Goal: Contribute content: Add original content to the website for others to see

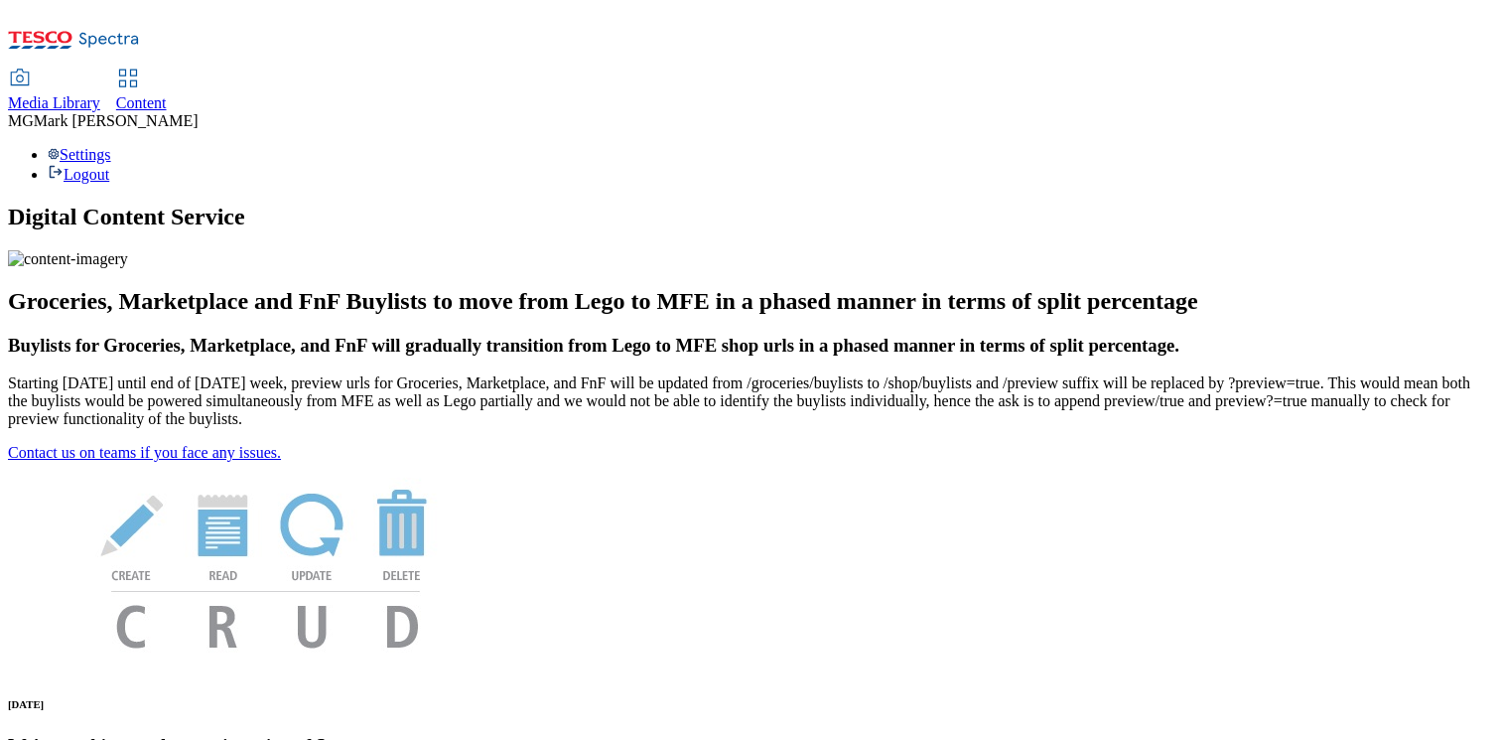
click at [167, 94] on div "Content" at bounding box center [141, 103] width 51 height 18
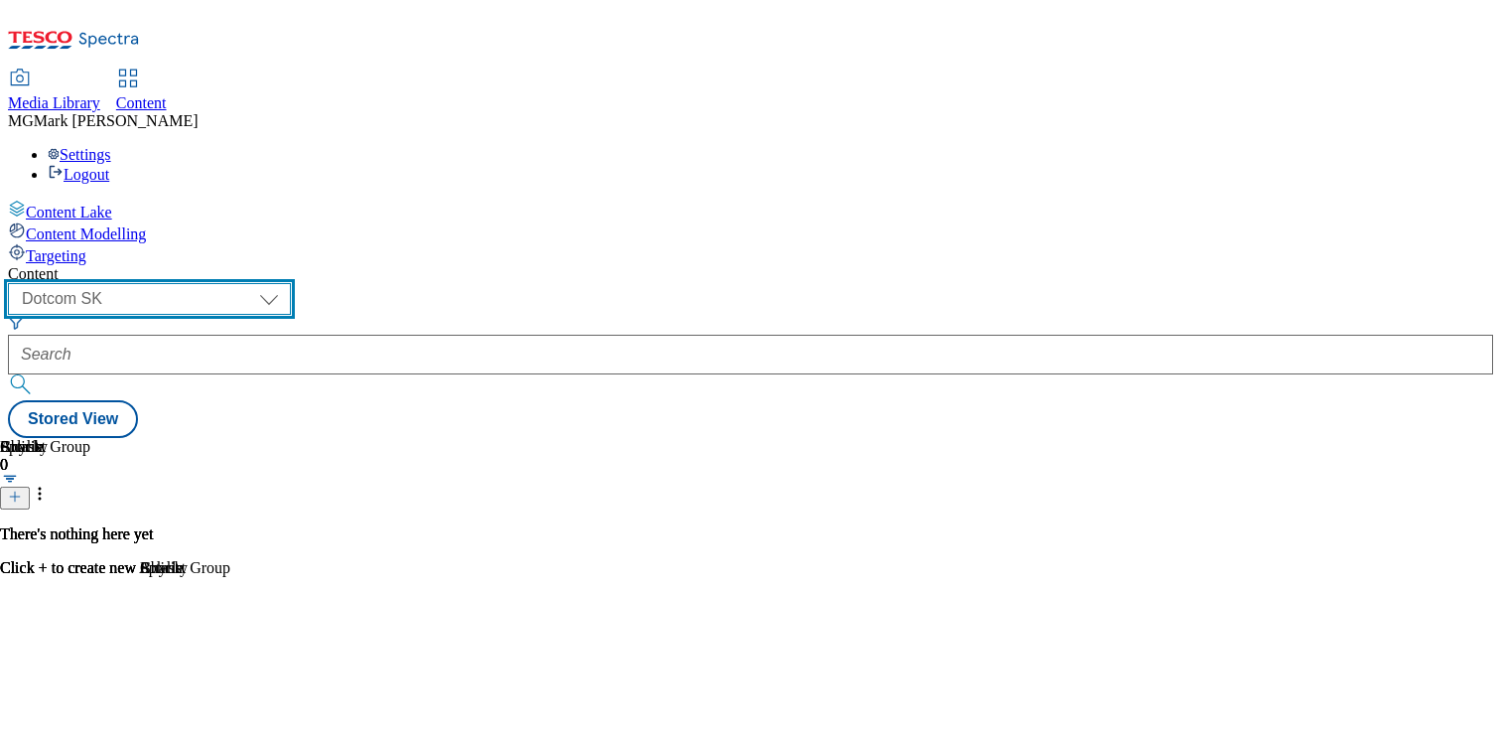
click at [291, 283] on select "Dotcom CZ Dotcom SK ghs-roi ghs-uk Phones UK" at bounding box center [149, 299] width 283 height 32
select select "ghs-uk"
click at [258, 283] on select "Dotcom CZ Dotcom SK ghs-roi ghs-uk Phones UK" at bounding box center [149, 299] width 283 height 32
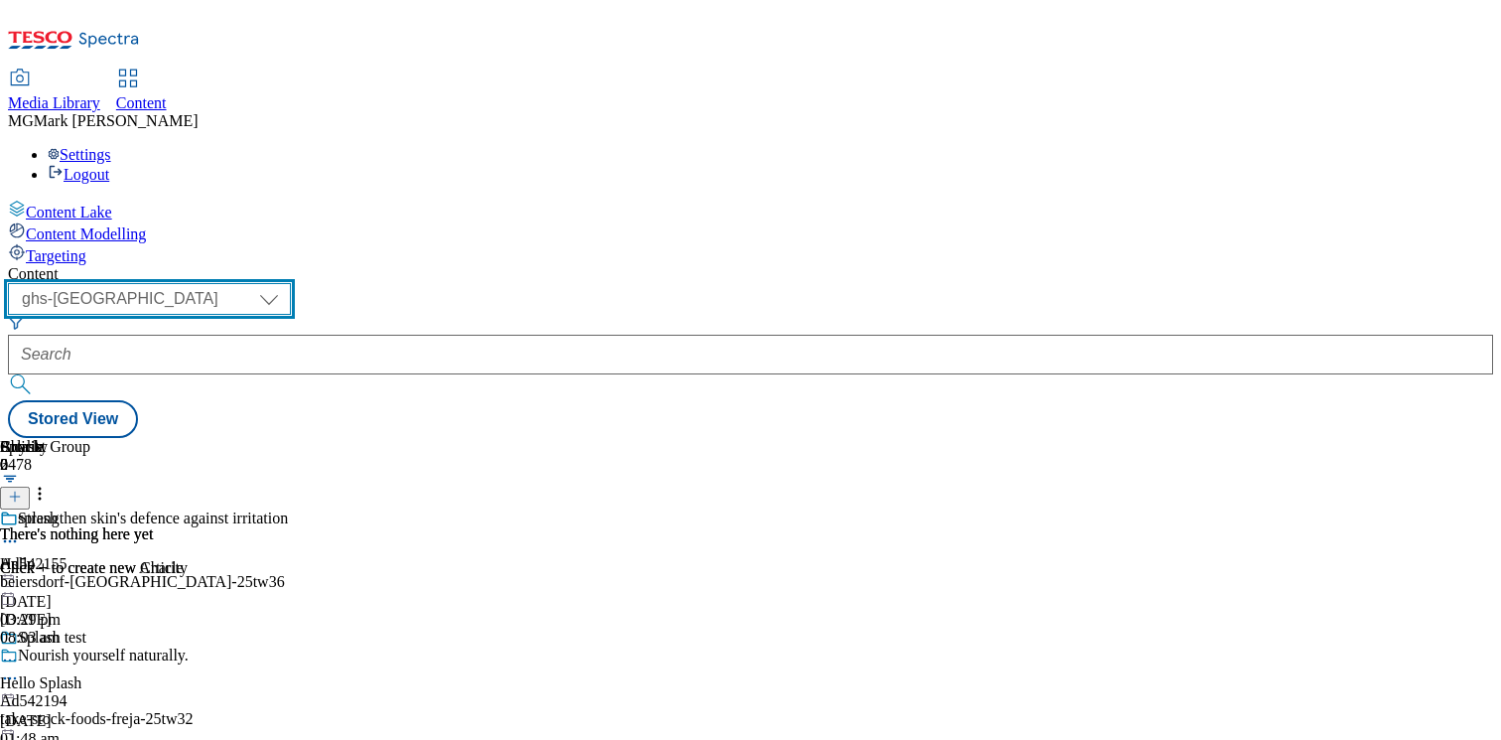
click at [291, 283] on select "Dotcom CZ Dotcom SK ghs-roi ghs-uk Phones UK" at bounding box center [149, 299] width 283 height 32
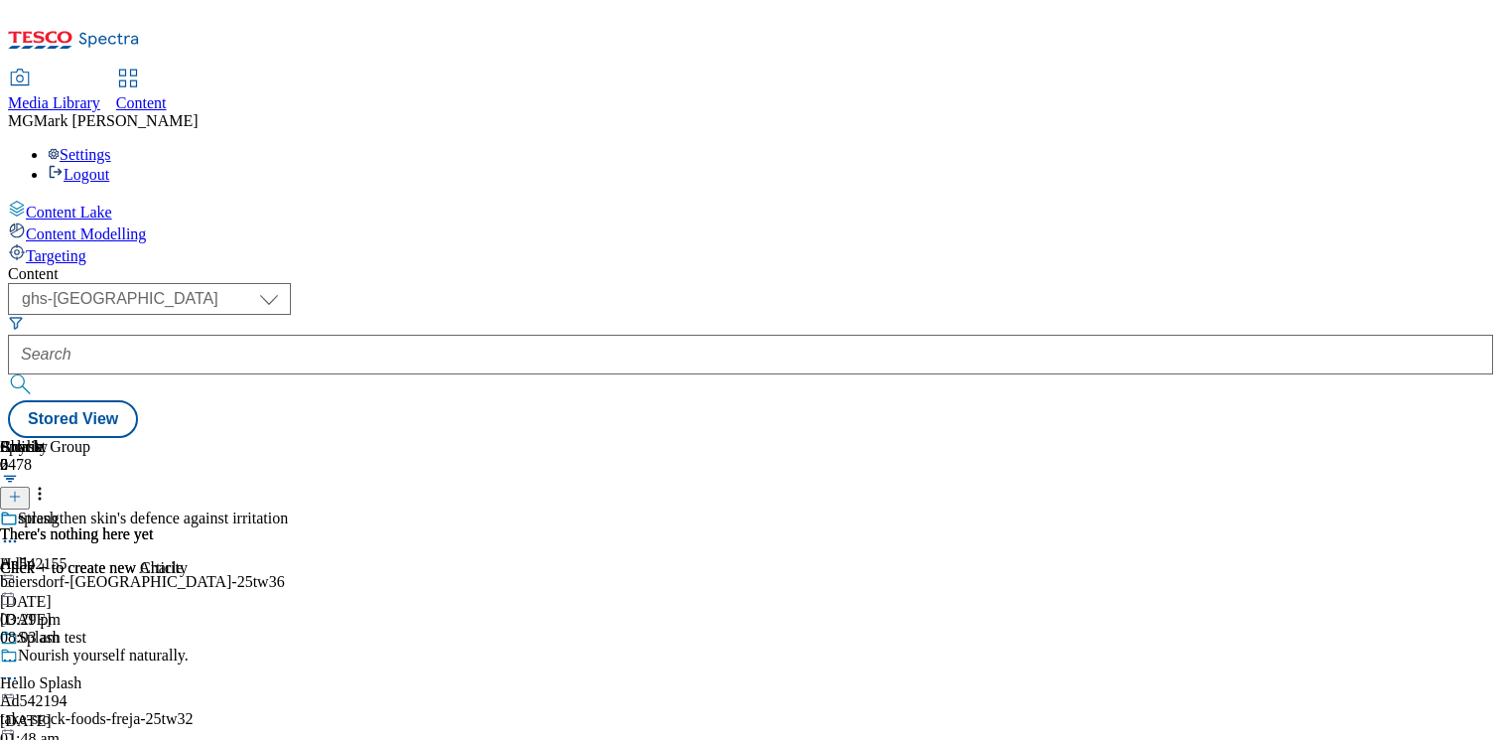
click at [100, 70] on link "Media Library" at bounding box center [54, 91] width 92 height 42
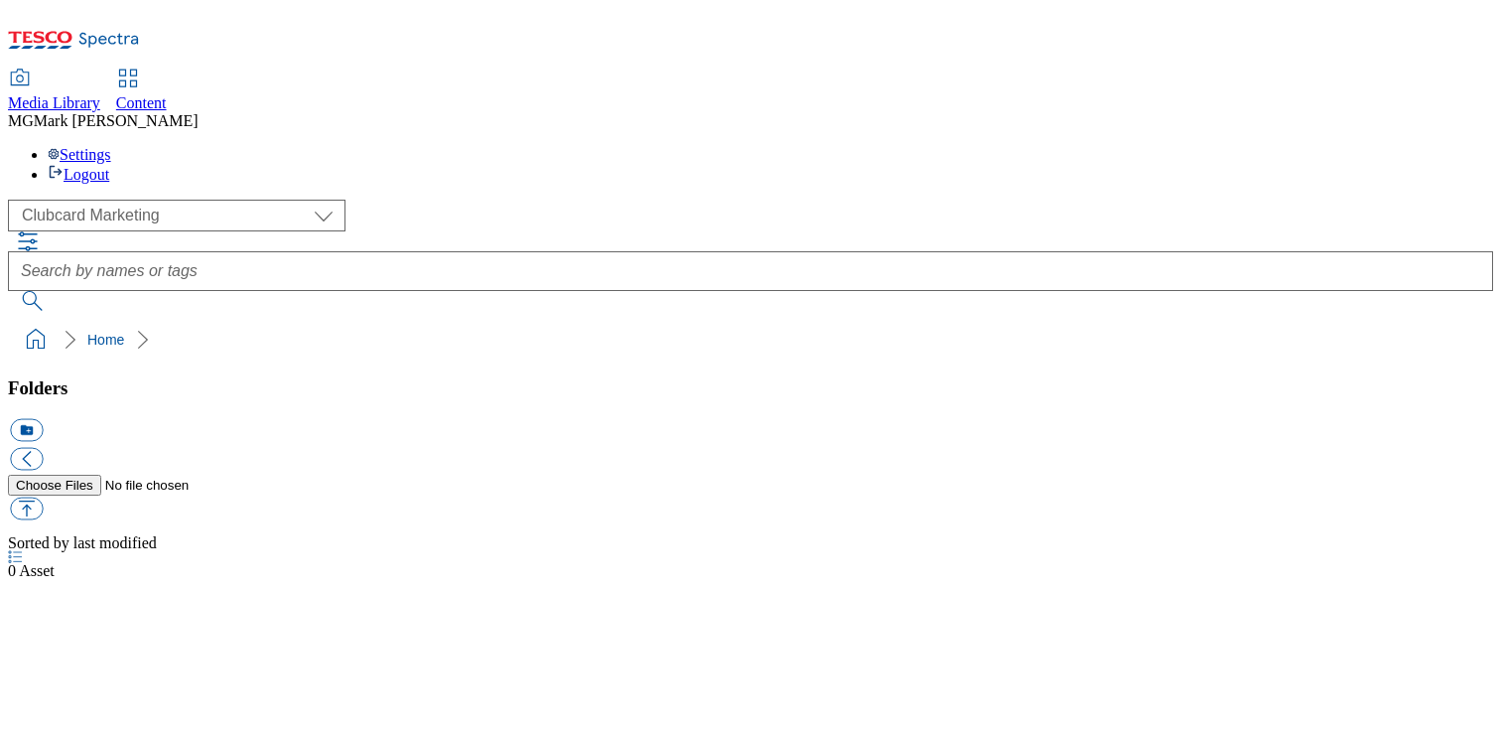
scroll to position [1, 0]
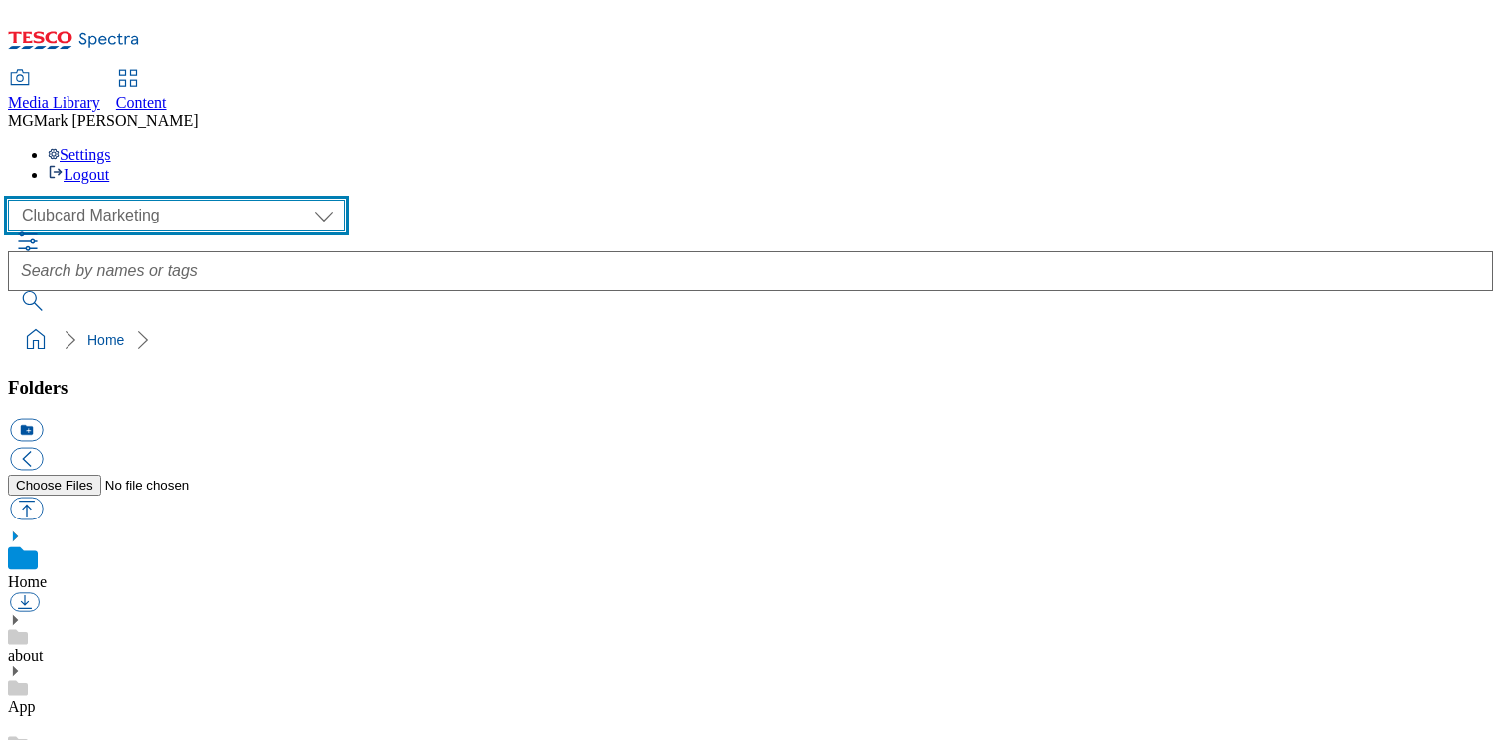
click at [163, 200] on select "Clubcard Marketing Dotcom UK FnF Stores GHS Marketing [GEOGRAPHIC_DATA] GHS Pro…" at bounding box center [177, 216] width 338 height 32
select select "flare-ghs-mktg"
click at [14, 200] on select "Clubcard Marketing Dotcom UK FnF Stores GHS Marketing UK GHS Product UK GHS ROI…" at bounding box center [177, 216] width 338 height 32
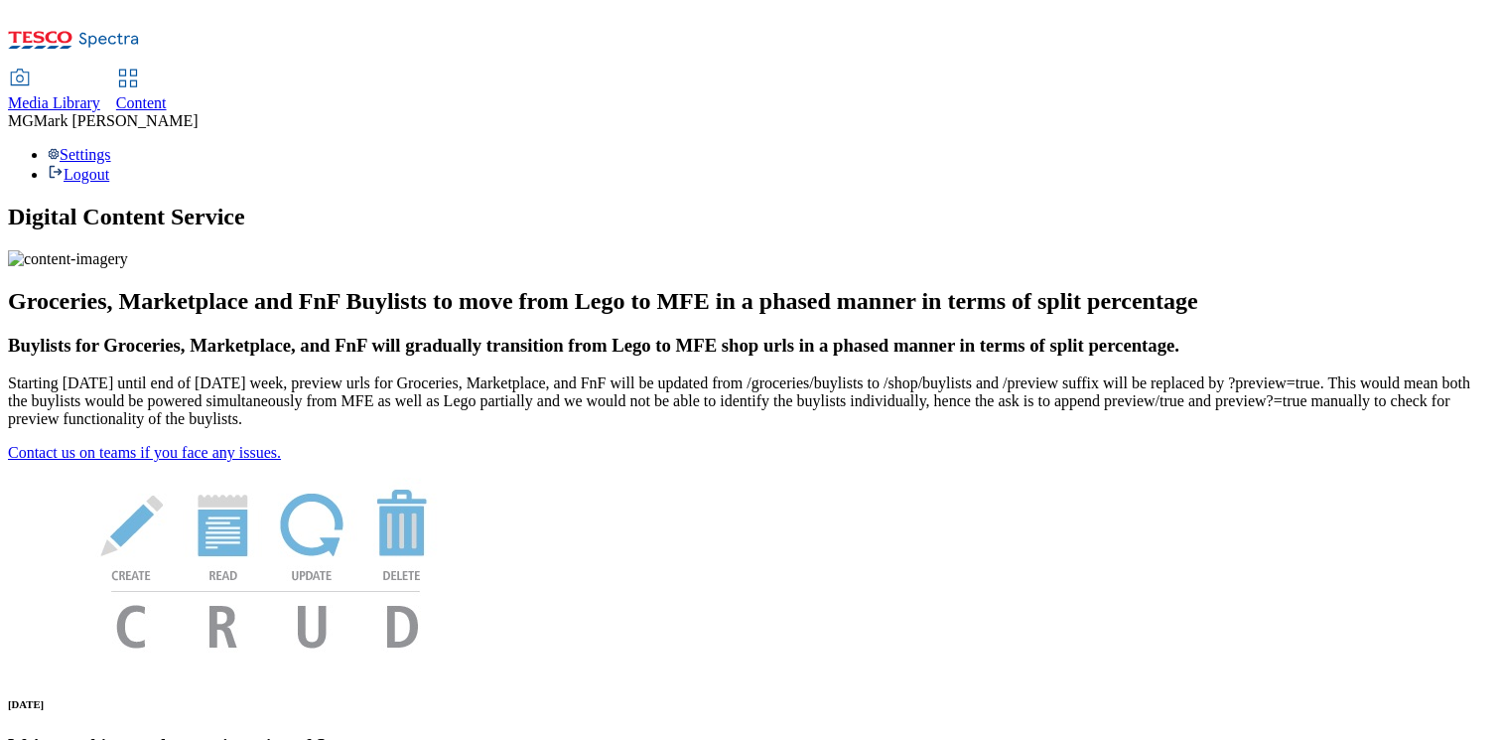
click at [100, 94] on span "Media Library" at bounding box center [54, 102] width 92 height 17
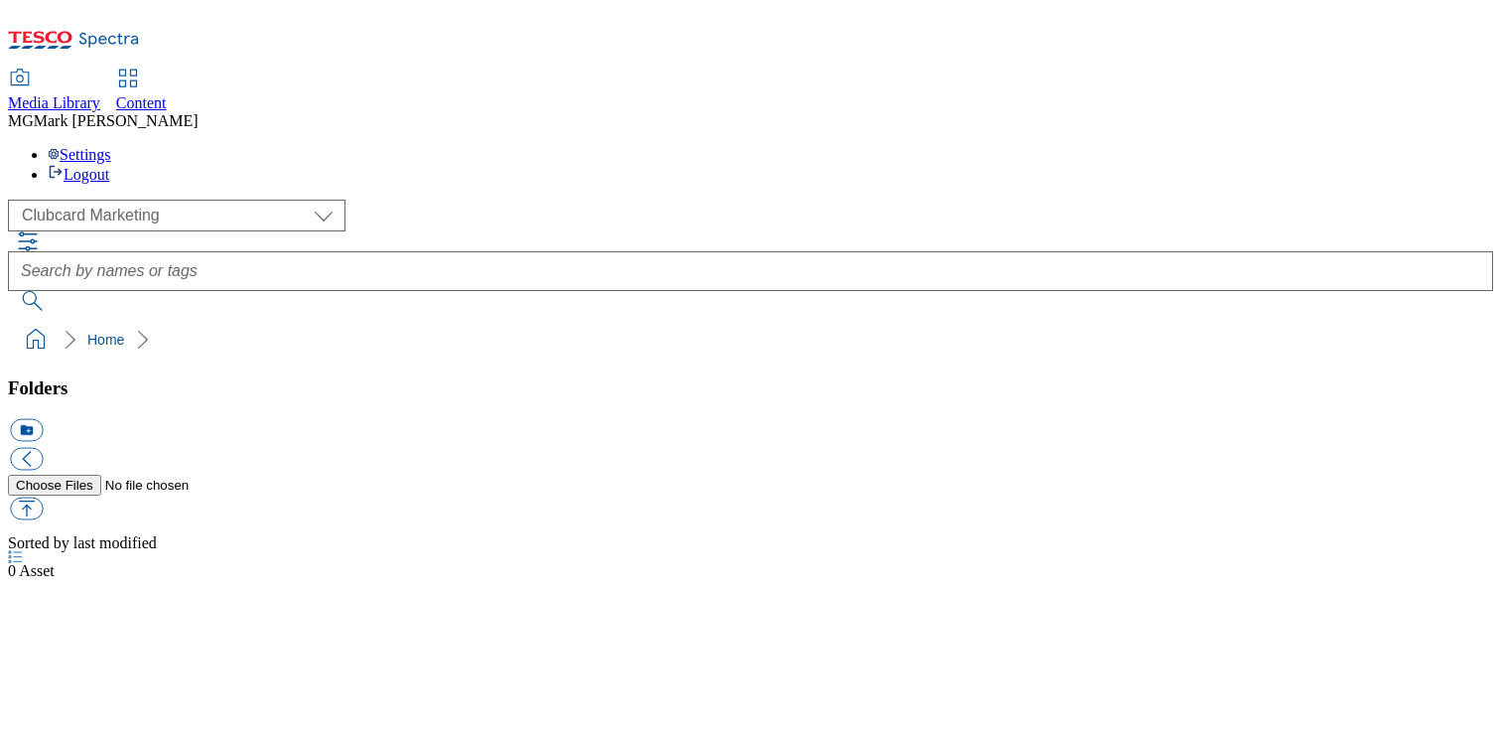
scroll to position [1, 0]
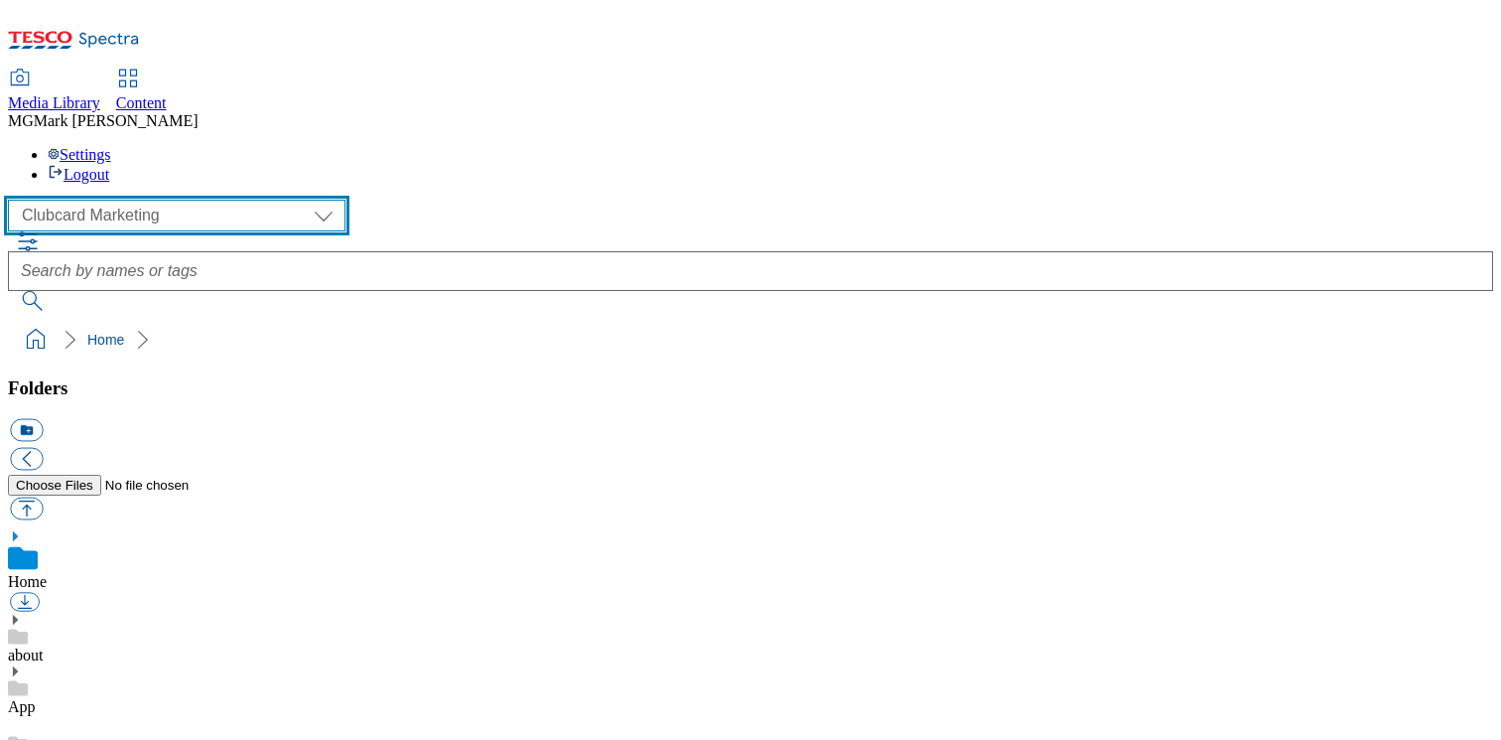
click at [126, 200] on select "Clubcard Marketing Dotcom UK FnF Stores GHS Marketing UK GHS Product UK GHS ROI…" at bounding box center [177, 216] width 338 height 32
select select "flare-ghs-mktg"
click at [14, 200] on select "Clubcard Marketing Dotcom UK FnF Stores GHS Marketing [GEOGRAPHIC_DATA] GHS Pro…" at bounding box center [177, 216] width 338 height 32
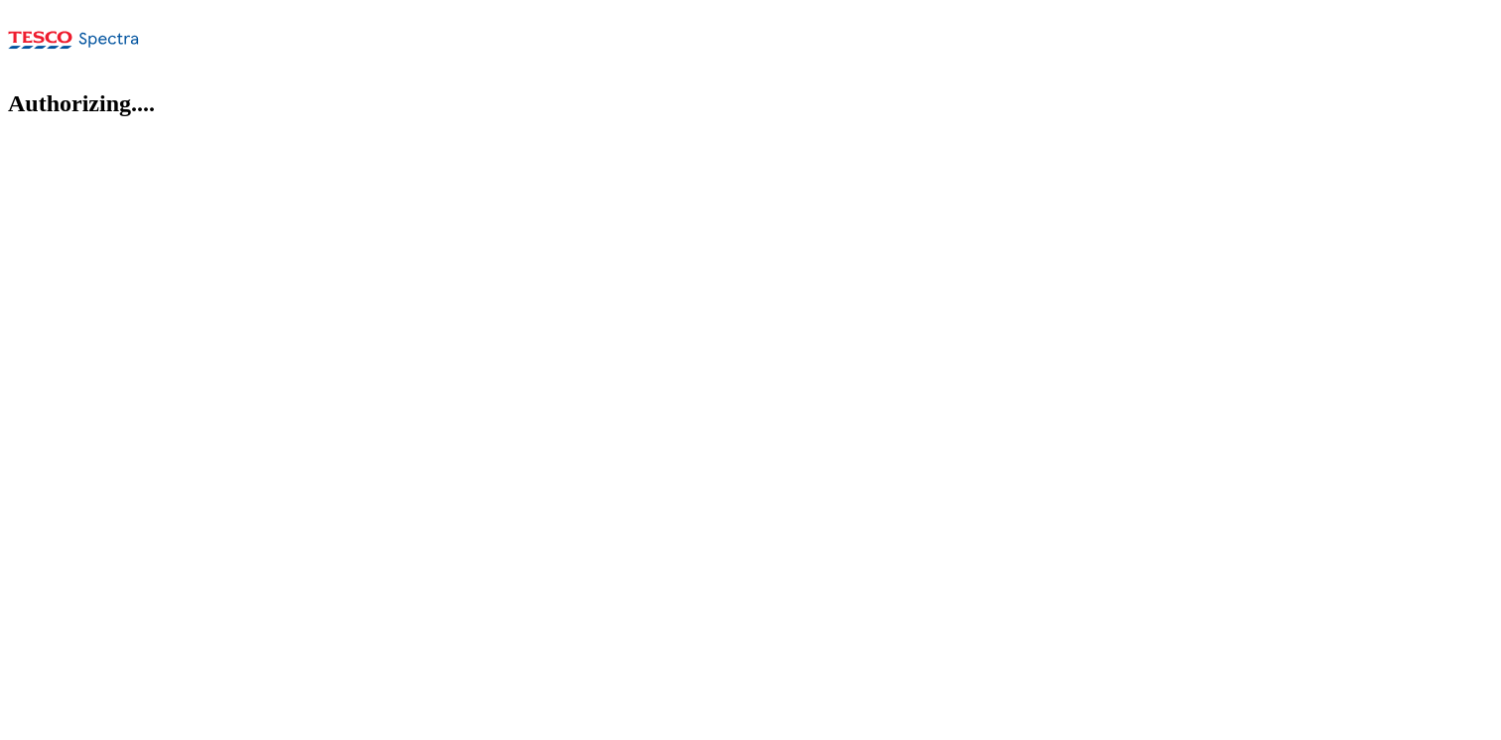
select select "flare-ghs-mktg"
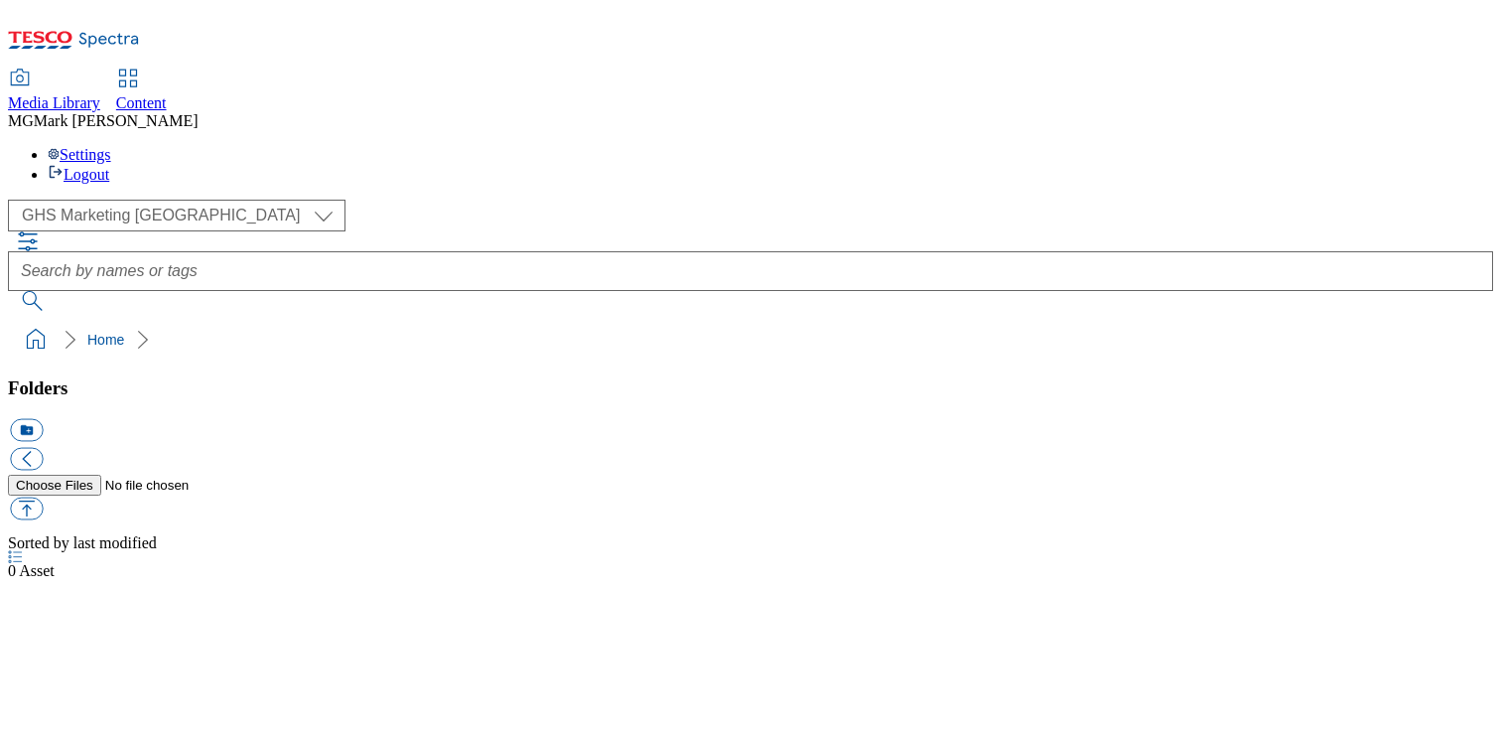
select select "flare-ghs-mktg"
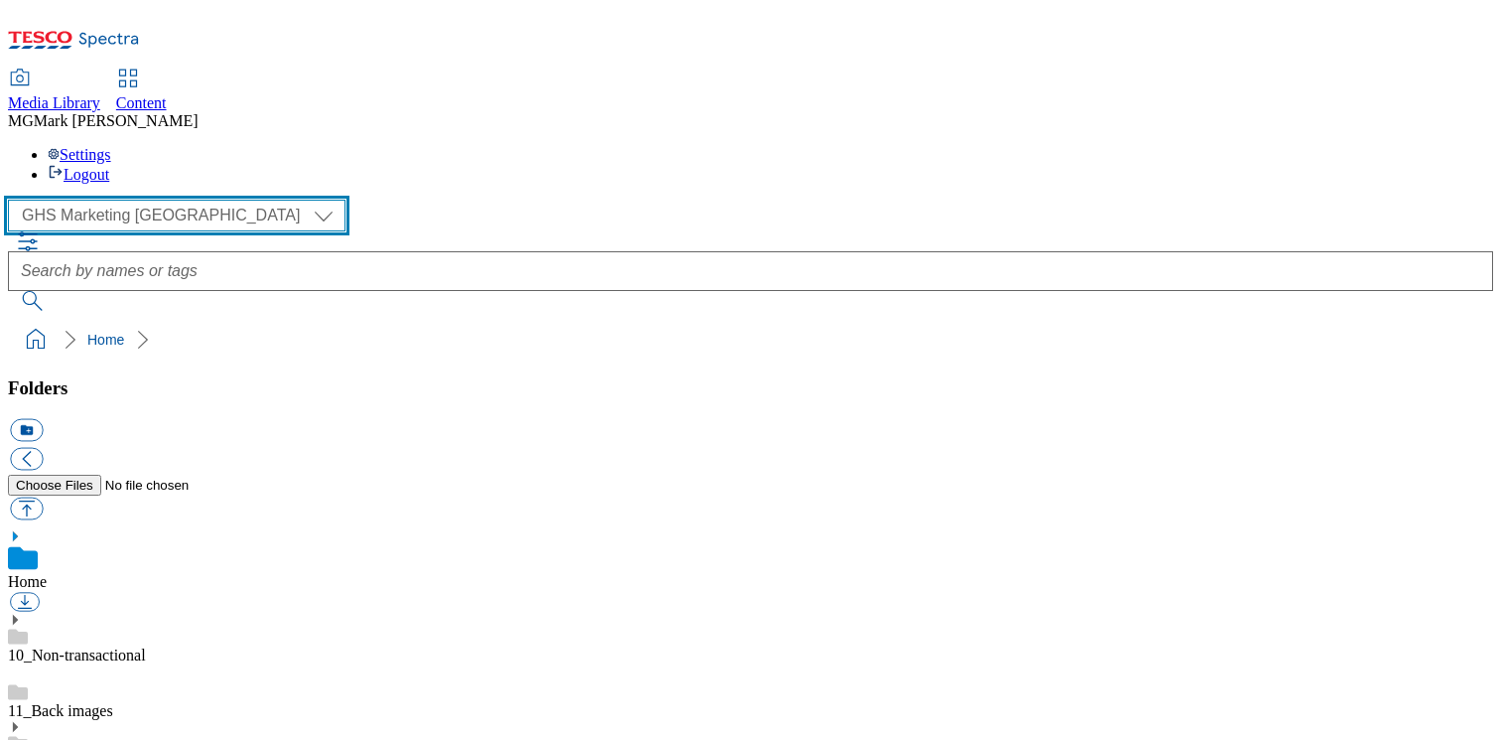
click at [85, 200] on select "Clubcard Marketing Dotcom UK FnF Stores GHS Marketing UK GHS Product UK GHS ROI…" at bounding box center [177, 216] width 338 height 32
click at [14, 200] on select "Clubcard Marketing Dotcom UK FnF Stores GHS Marketing [GEOGRAPHIC_DATA] GHS Pro…" at bounding box center [177, 216] width 338 height 32
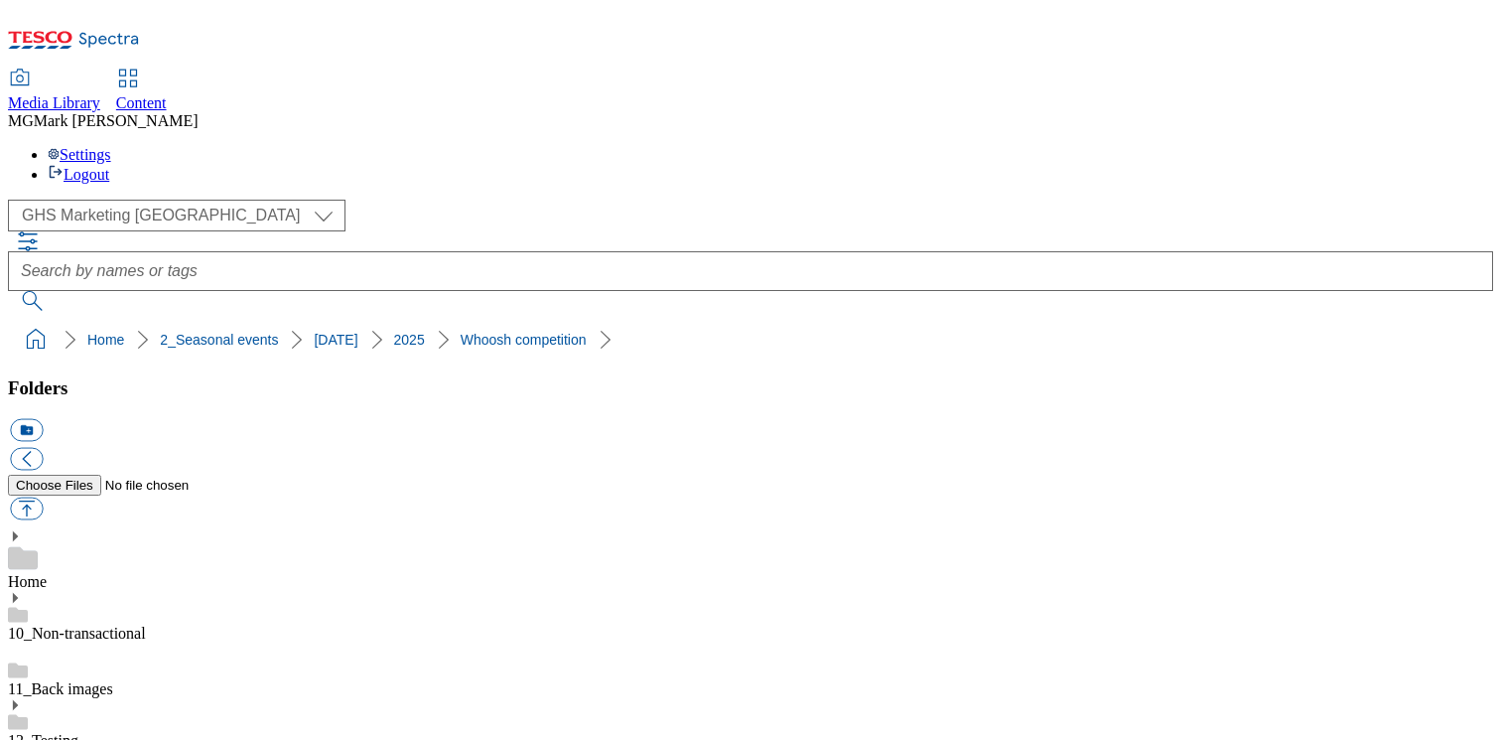
scroll to position [806, 0]
click at [43, 497] on button "button" at bounding box center [26, 508] width 33 height 23
type input "C:\fakepath\Whoosh Halloween Prize Draw.pdf"
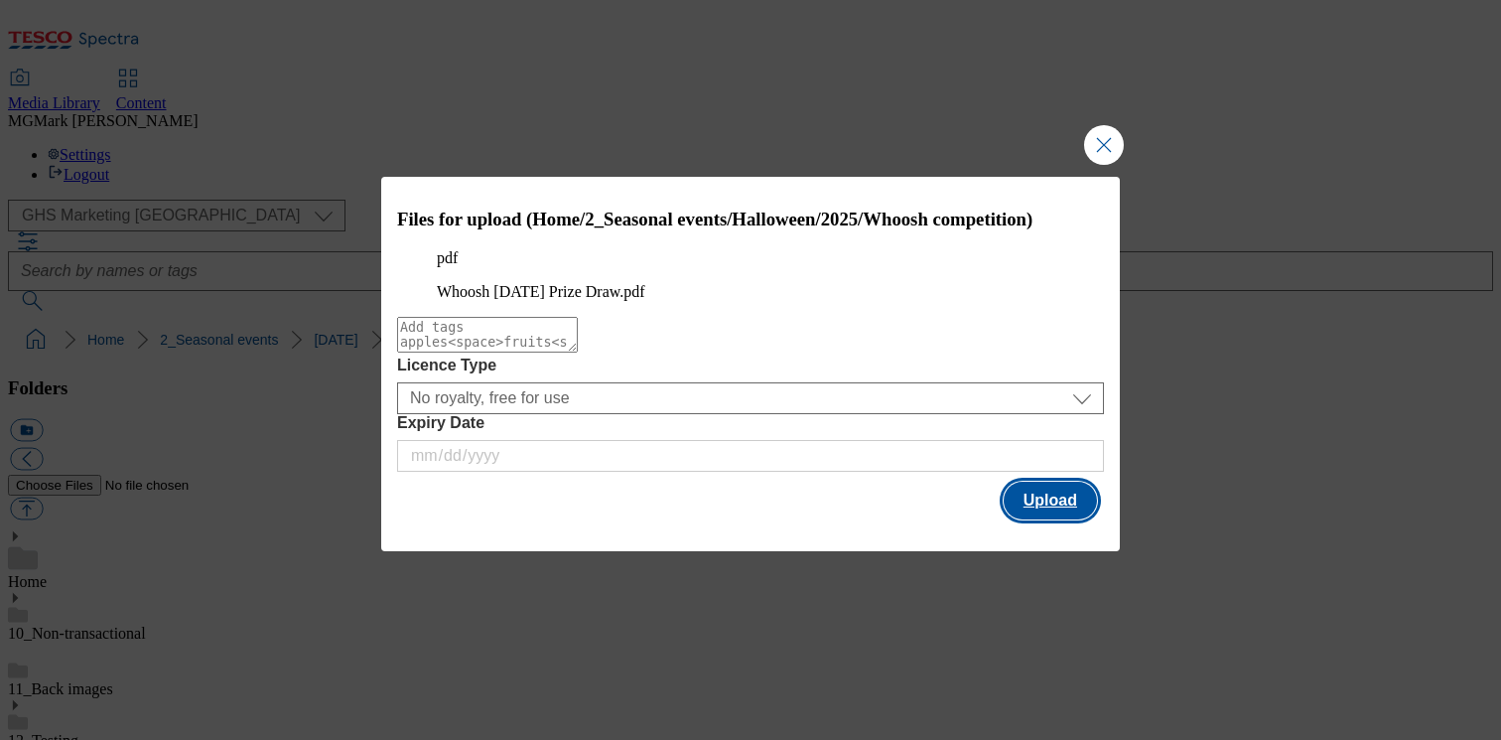
click at [1042, 519] on button "Upload" at bounding box center [1050, 501] width 93 height 38
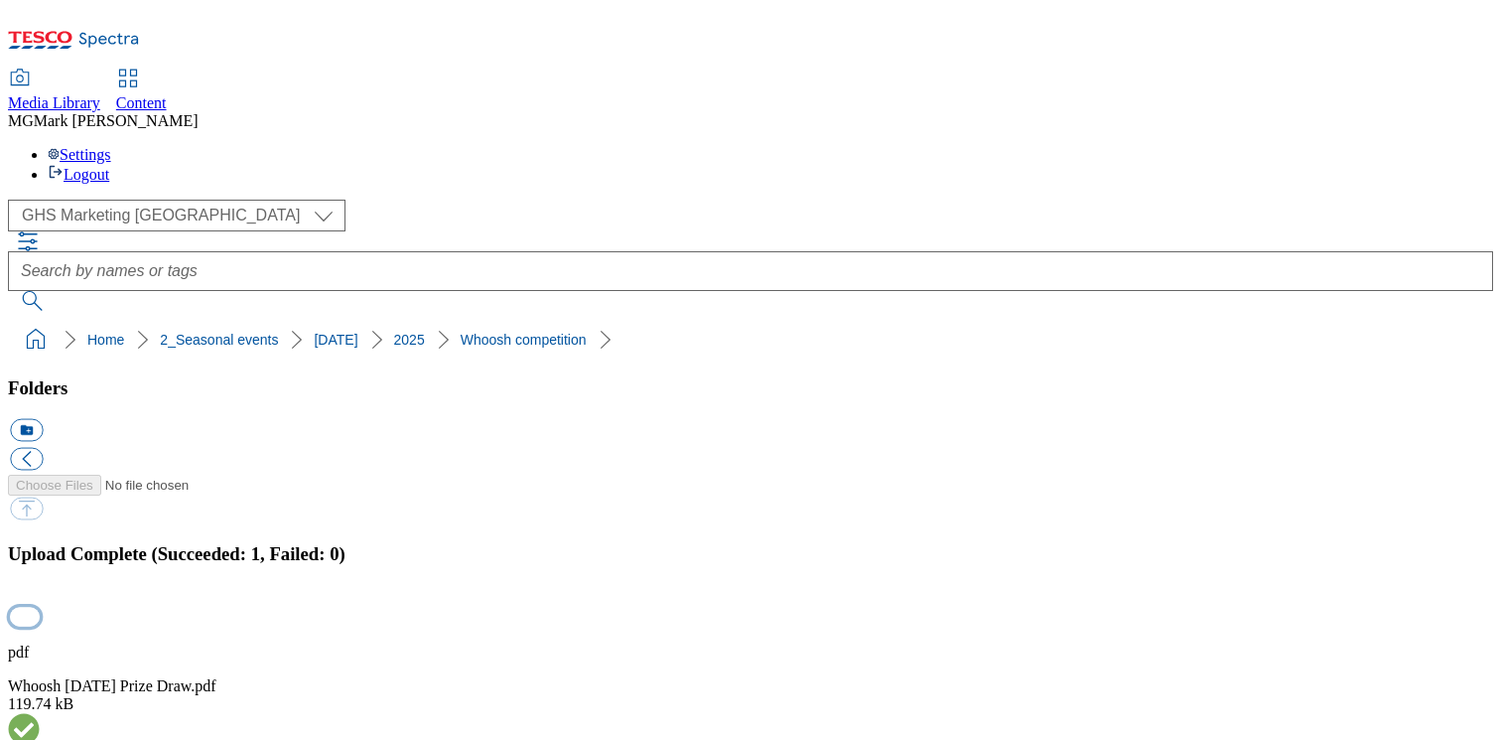
click at [40, 607] on button "button" at bounding box center [25, 616] width 30 height 19
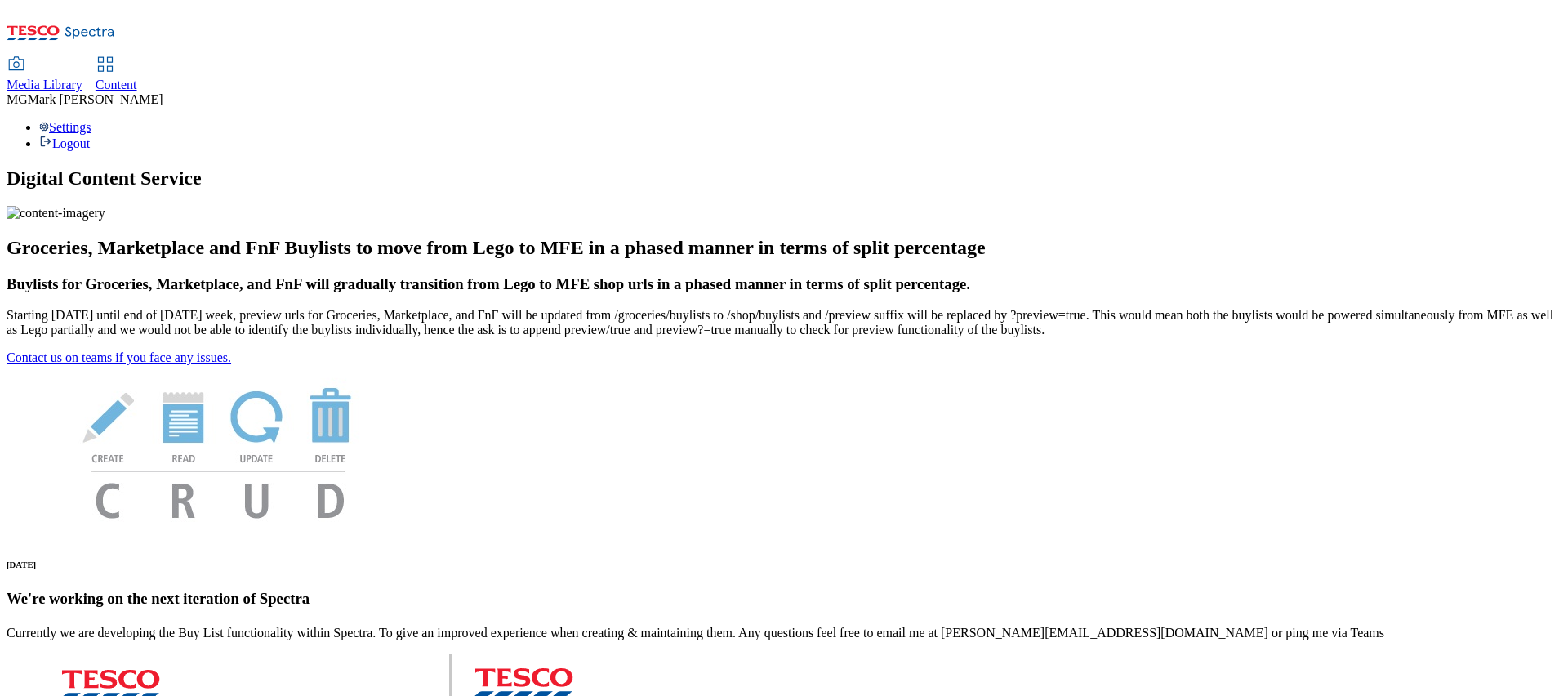
click at [82, 77] on span "Media Library" at bounding box center [44, 84] width 76 height 14
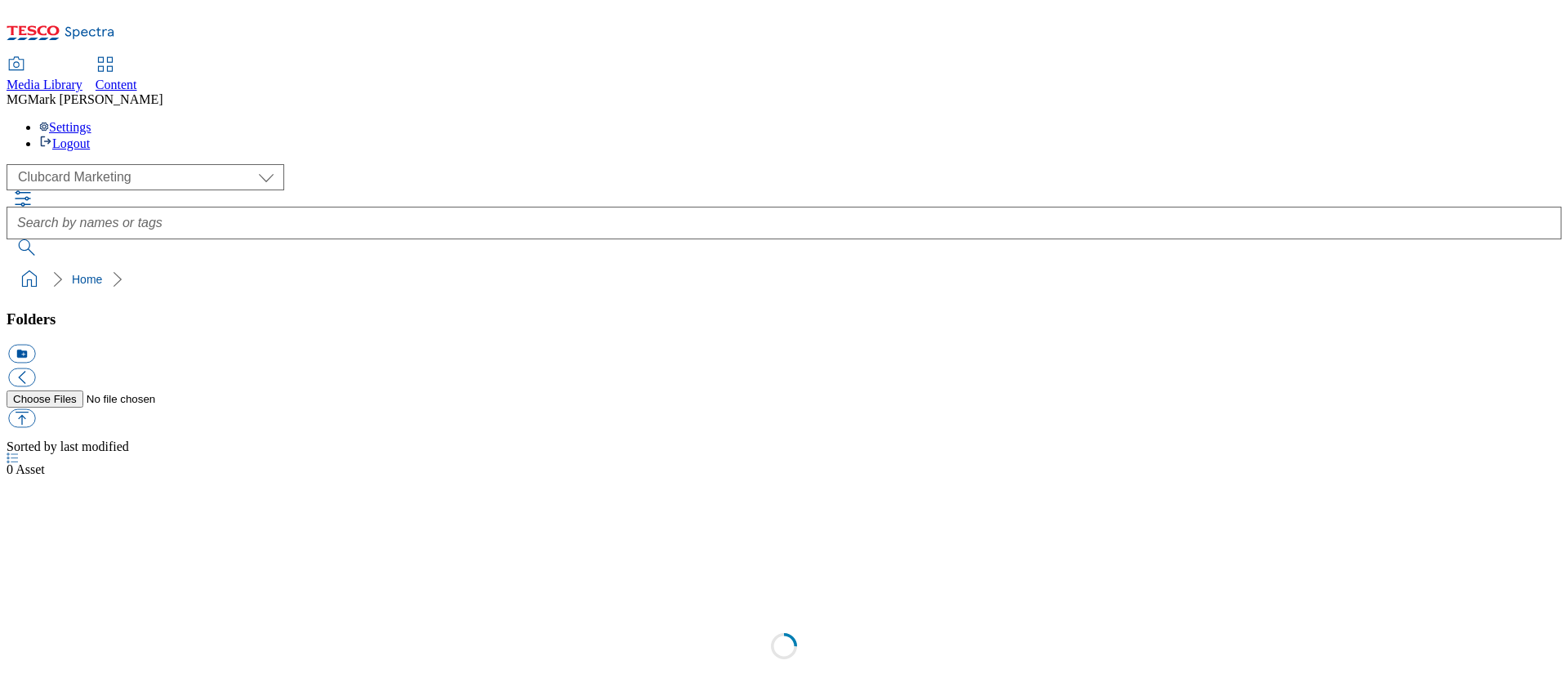
scroll to position [1, 0]
click at [151, 165] on div "( optional ) Clubcard Marketing Dotcom UK FnF Stores GHS Marketing UK GHS Produ…" at bounding box center [784, 178] width 1555 height 26
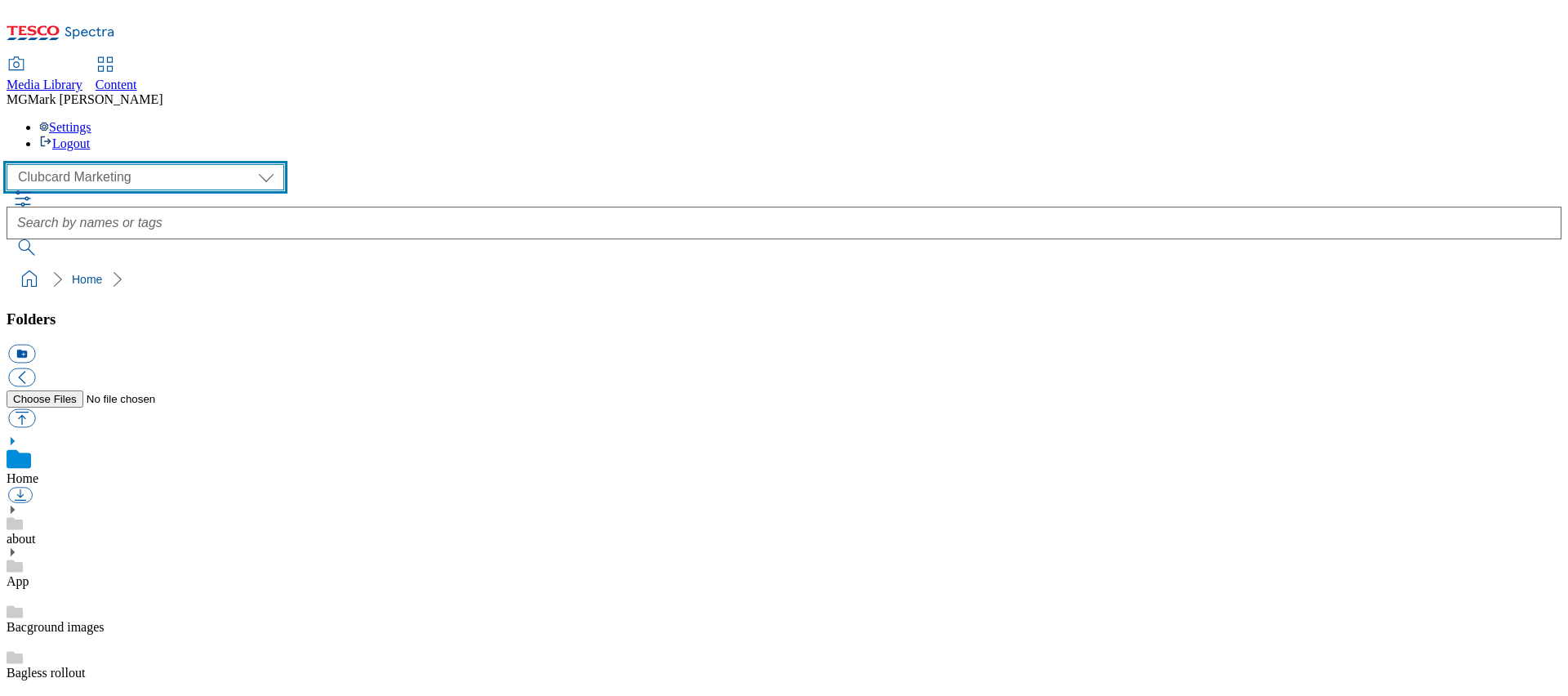
click at [151, 165] on select "Clubcard Marketing Dotcom UK FnF Stores GHS Marketing UK GHS Product UK GHS ROI…" at bounding box center [146, 178] width 278 height 26
select select "flare-ghs-mktg"
click at [12, 165] on select "Clubcard Marketing Dotcom UK FnF Stores GHS Marketing UK GHS Product UK GHS ROI…" at bounding box center [146, 178] width 278 height 26
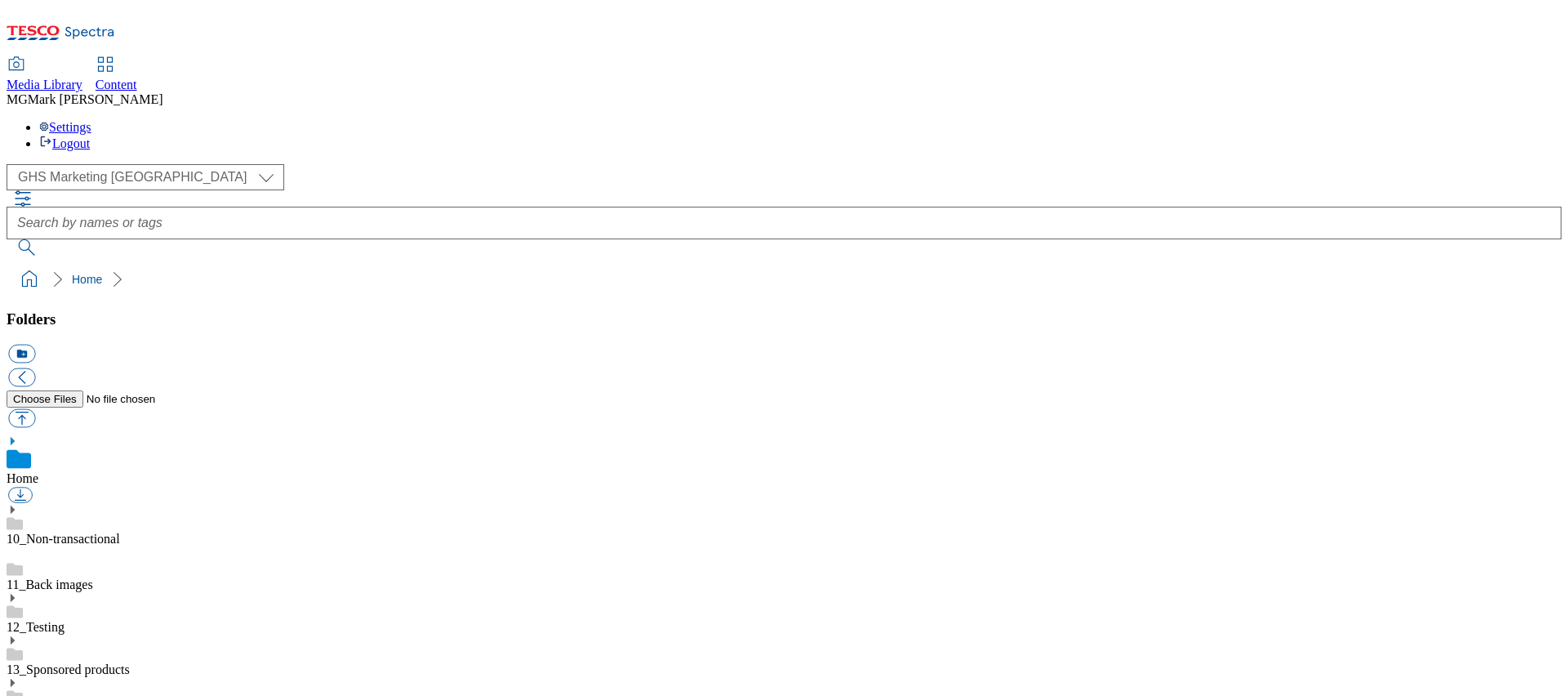
scroll to position [1, 0]
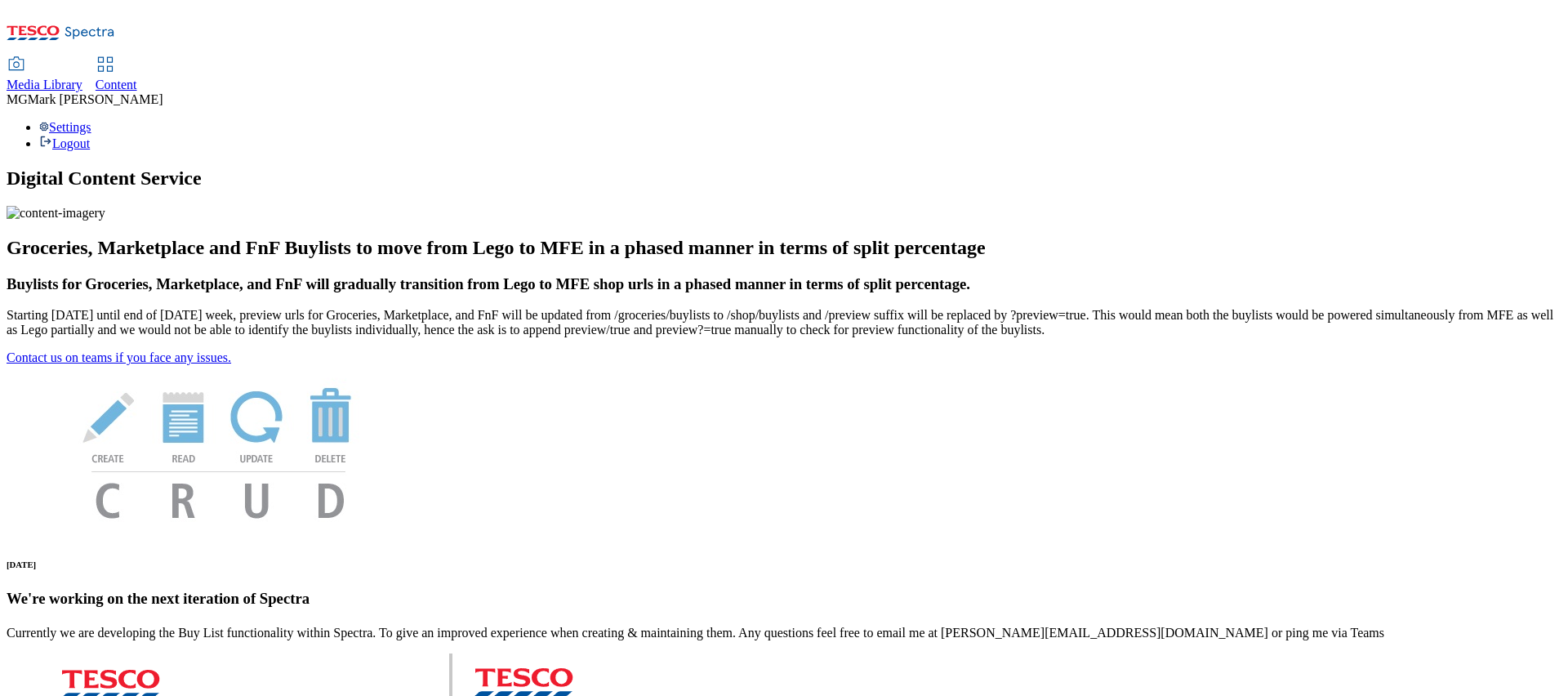
click at [82, 77] on span "Media Library" at bounding box center [44, 84] width 76 height 14
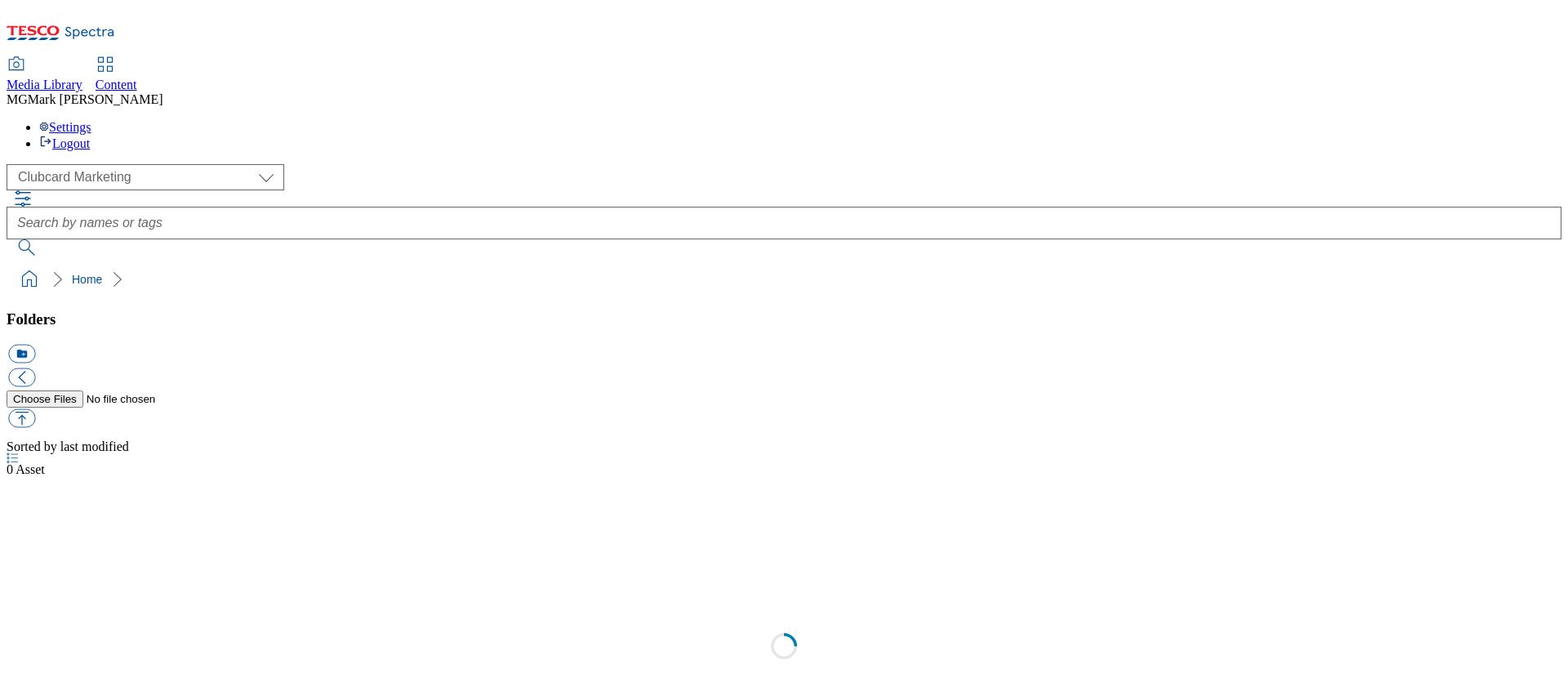
scroll to position [1, 0]
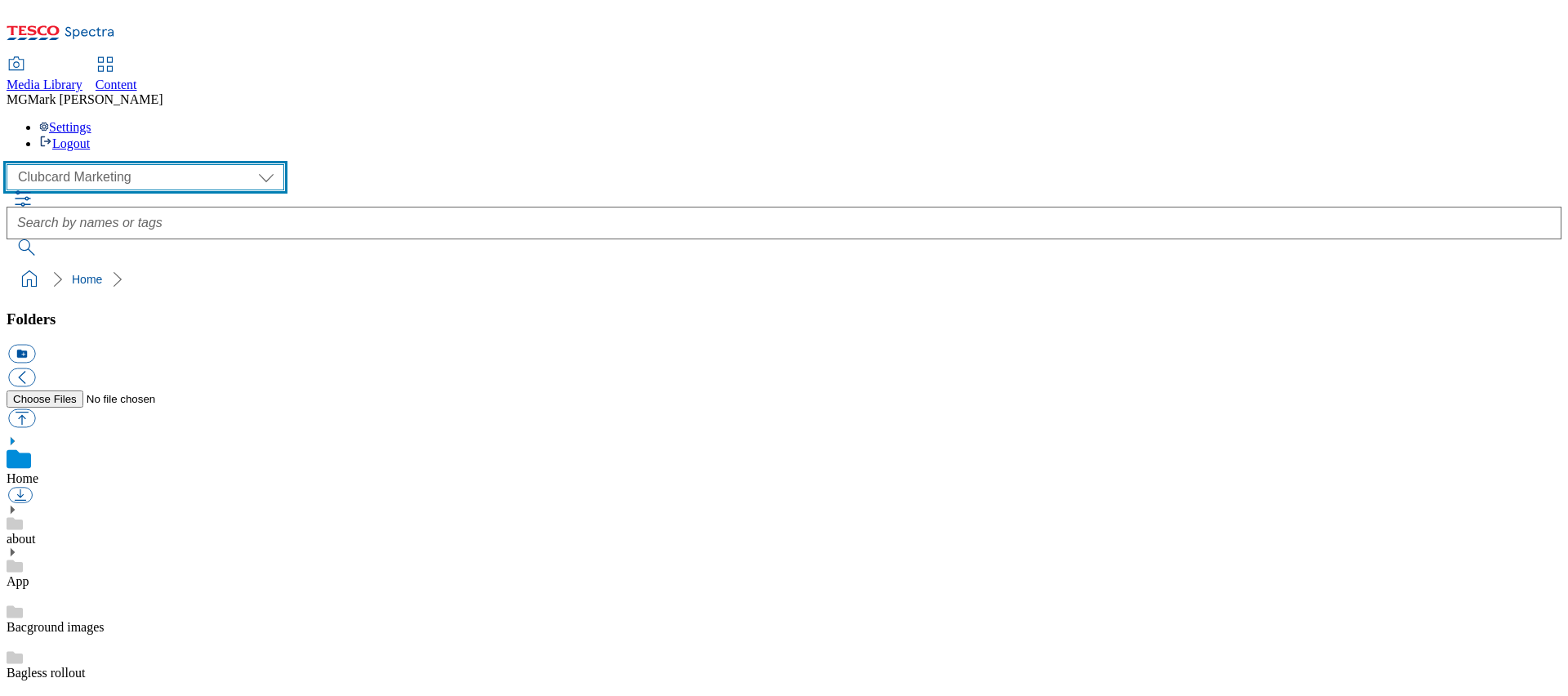
click at [97, 165] on select "Clubcard Marketing Dotcom UK FnF Stores GHS Marketing [GEOGRAPHIC_DATA] GHS Pro…" at bounding box center [146, 178] width 278 height 26
select select "flare-ghs-mktg"
click at [12, 165] on select "Clubcard Marketing Dotcom UK FnF Stores GHS Marketing [GEOGRAPHIC_DATA] GHS Pro…" at bounding box center [146, 178] width 278 height 26
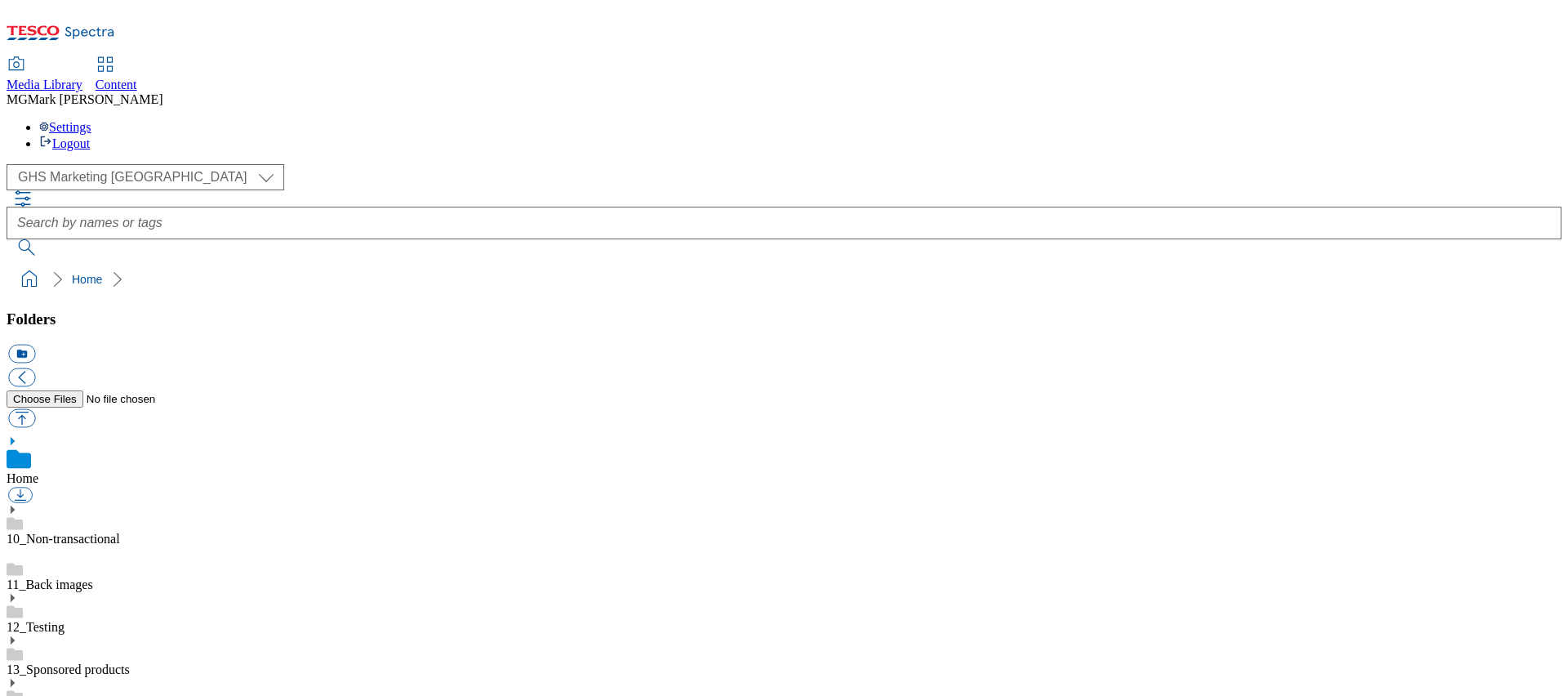
scroll to position [0, 0]
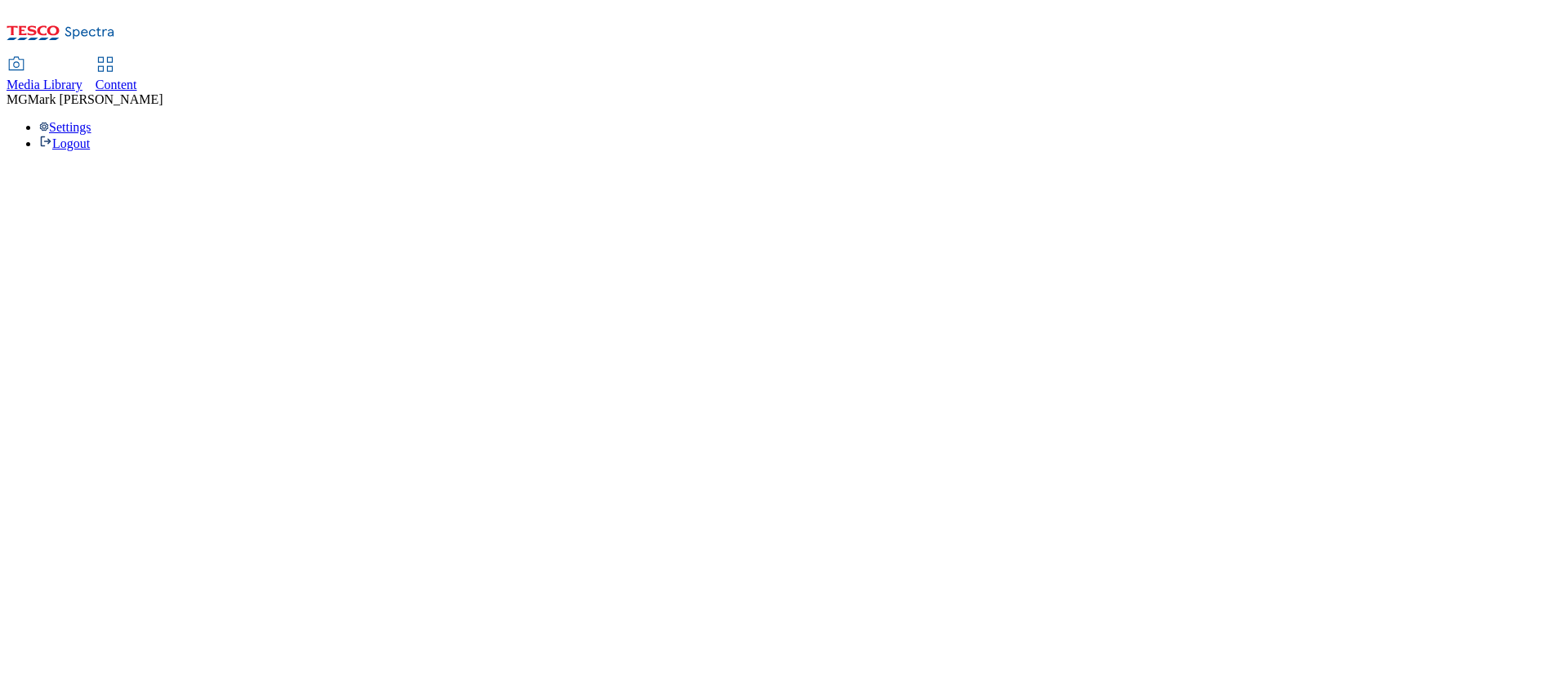
select select "flare-ghs-mktg"
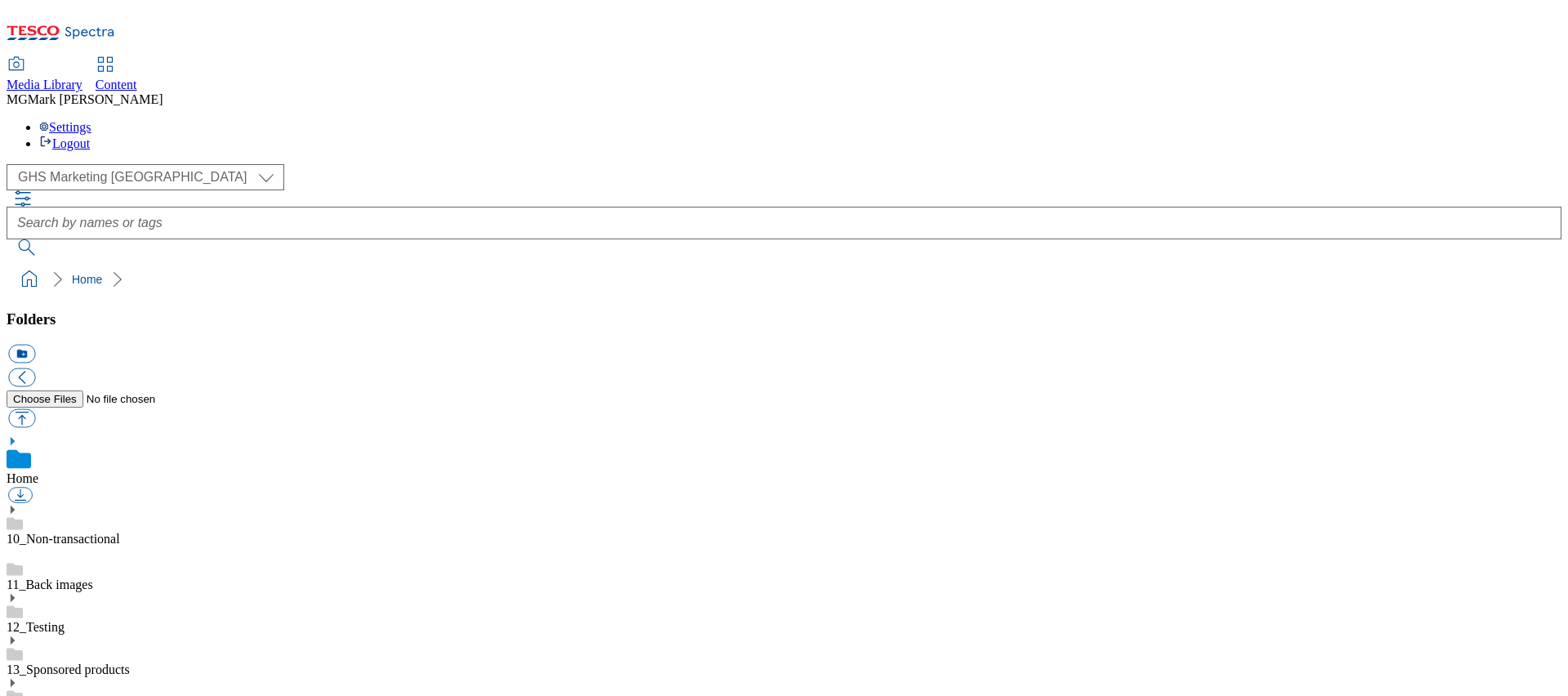
scroll to position [135, 0]
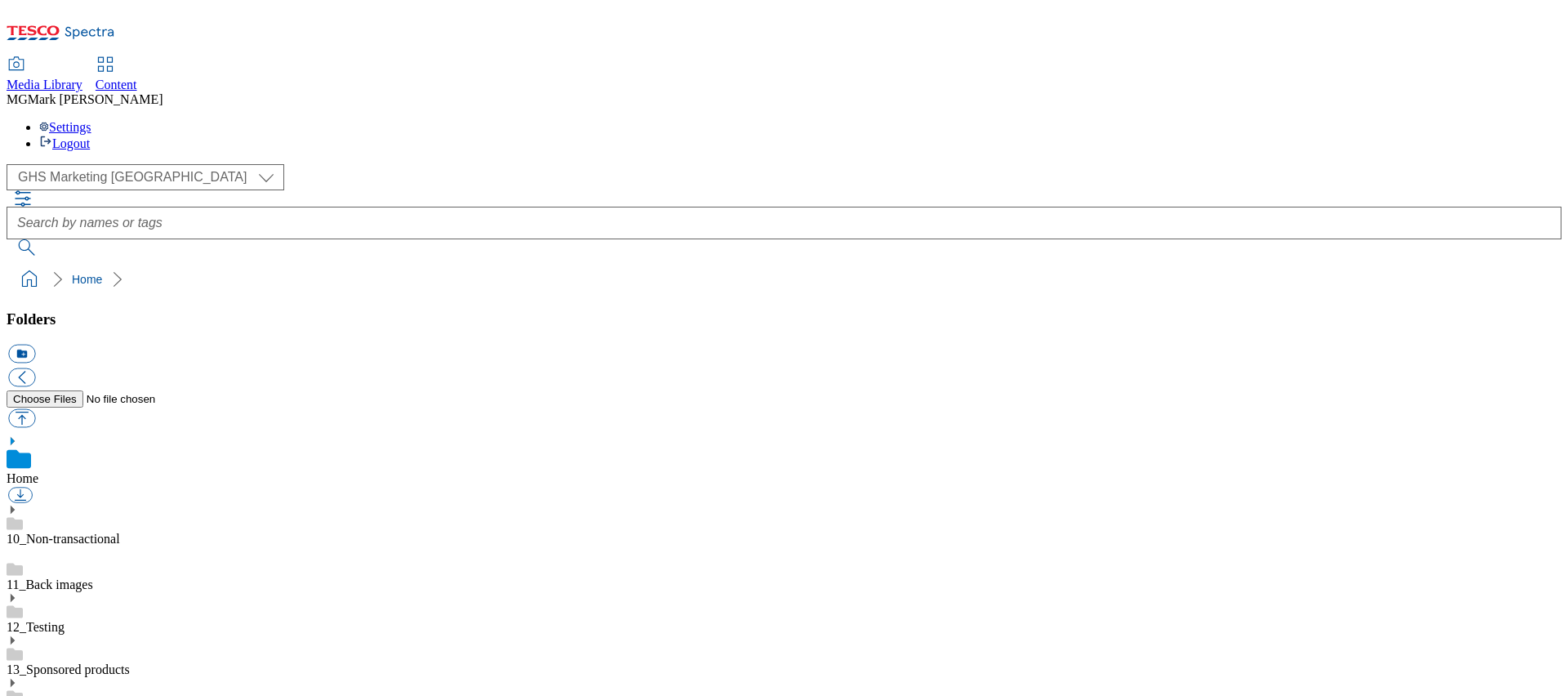
scroll to position [323, 0]
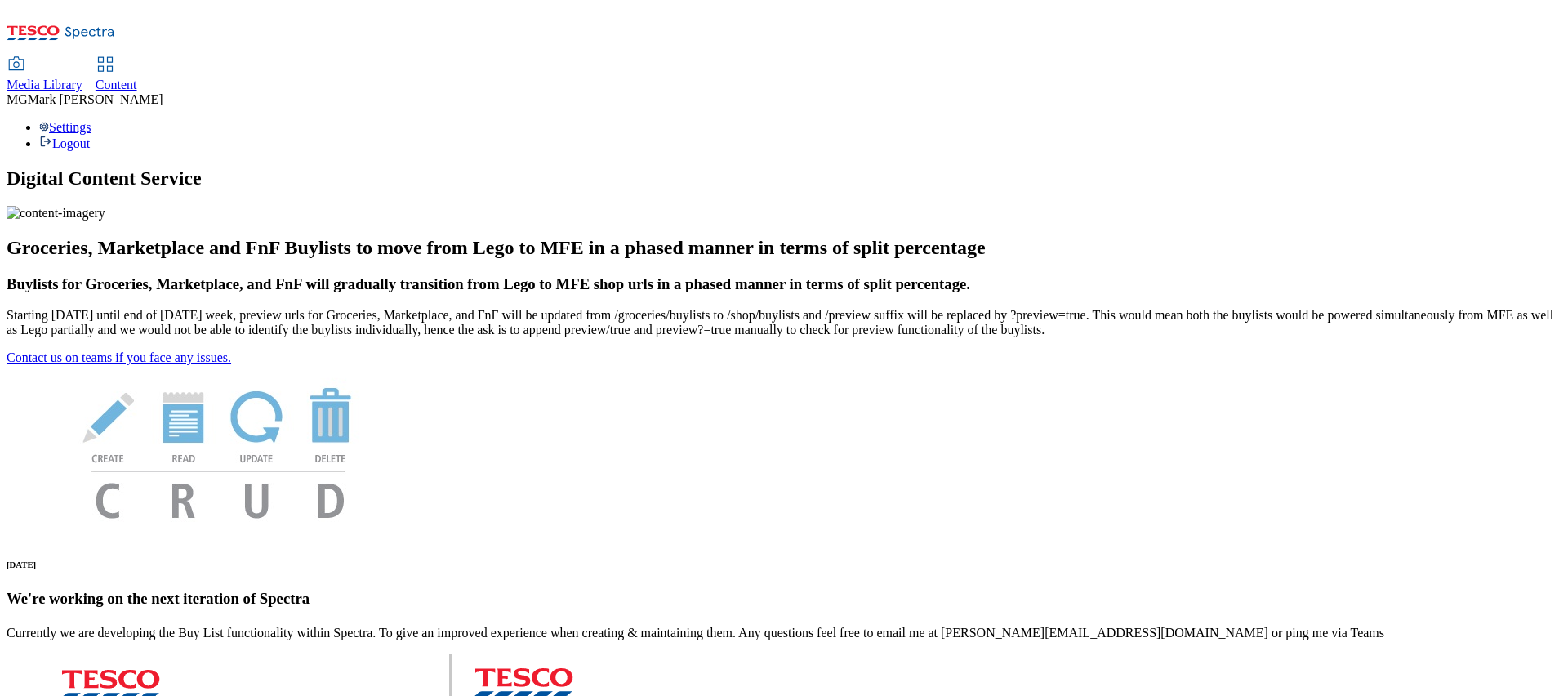
click at [137, 77] on div "Content" at bounding box center [116, 85] width 42 height 15
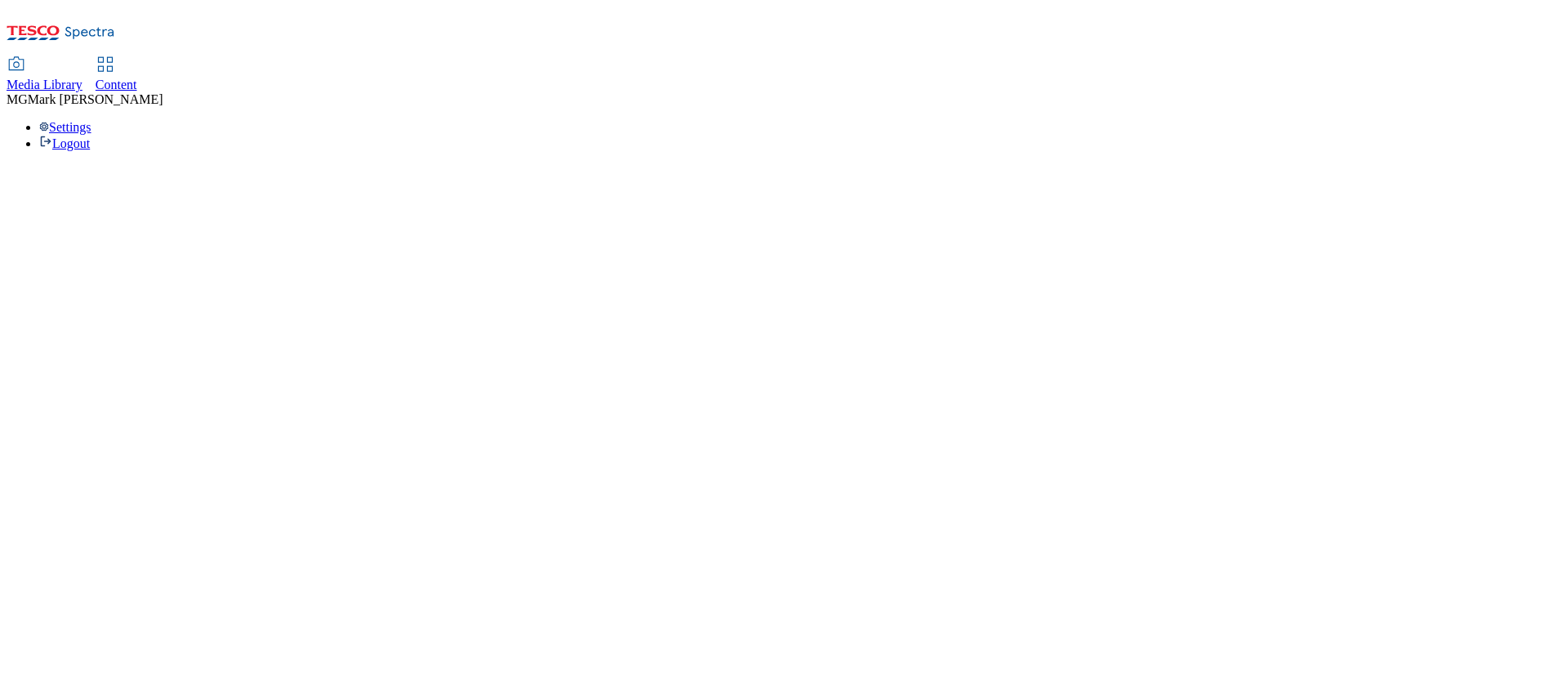
select select "flare-dotcom-sk"
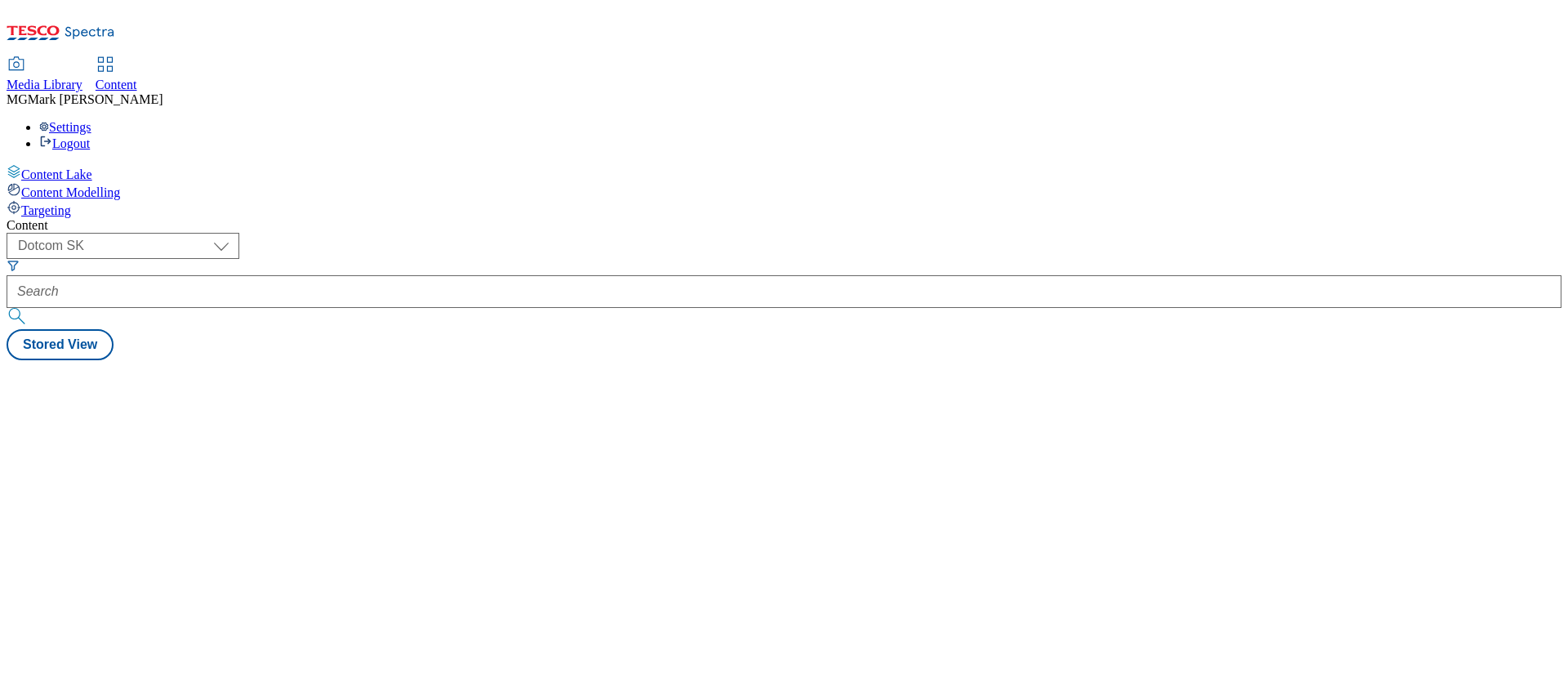
click at [82, 77] on span "Media Library" at bounding box center [44, 84] width 76 height 14
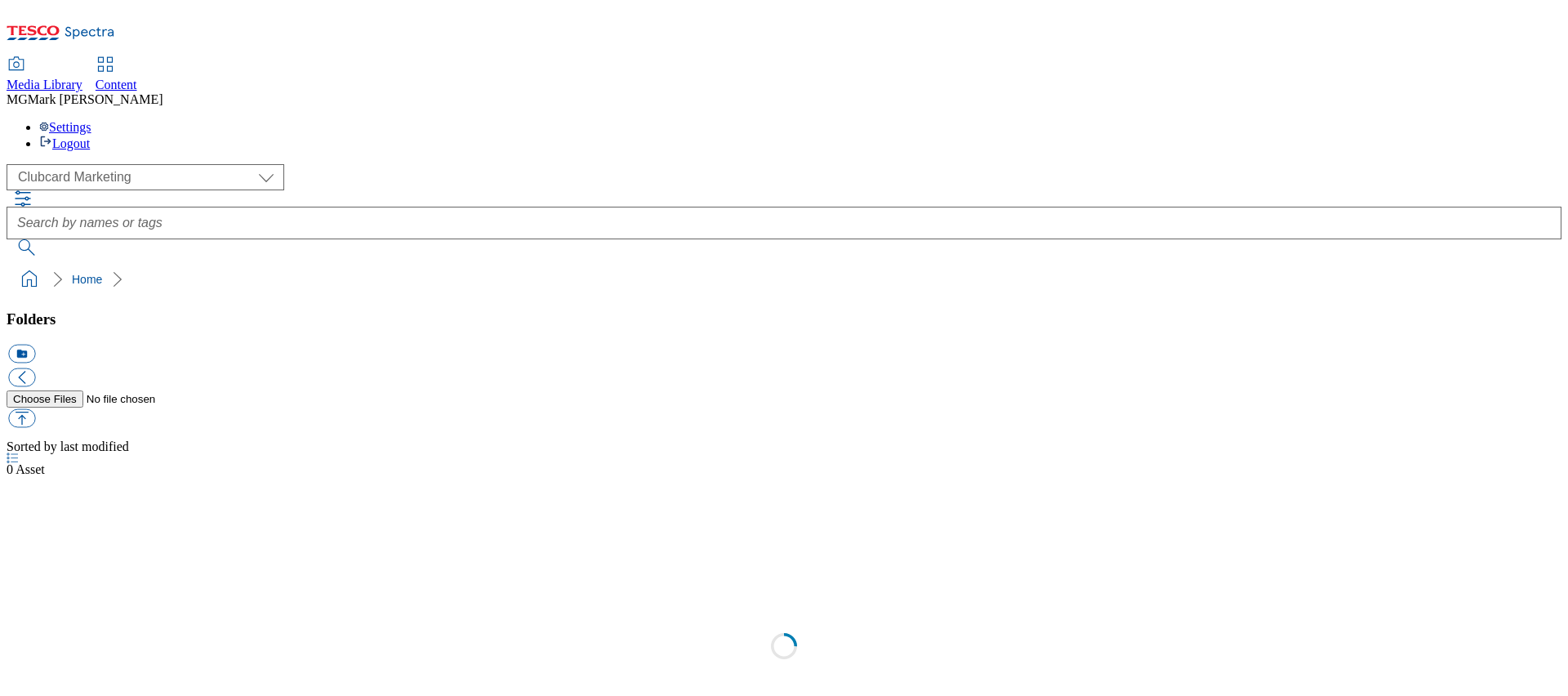
select select "flare-clubcard-mktg"
click at [137, 58] on link "Content" at bounding box center [116, 75] width 42 height 35
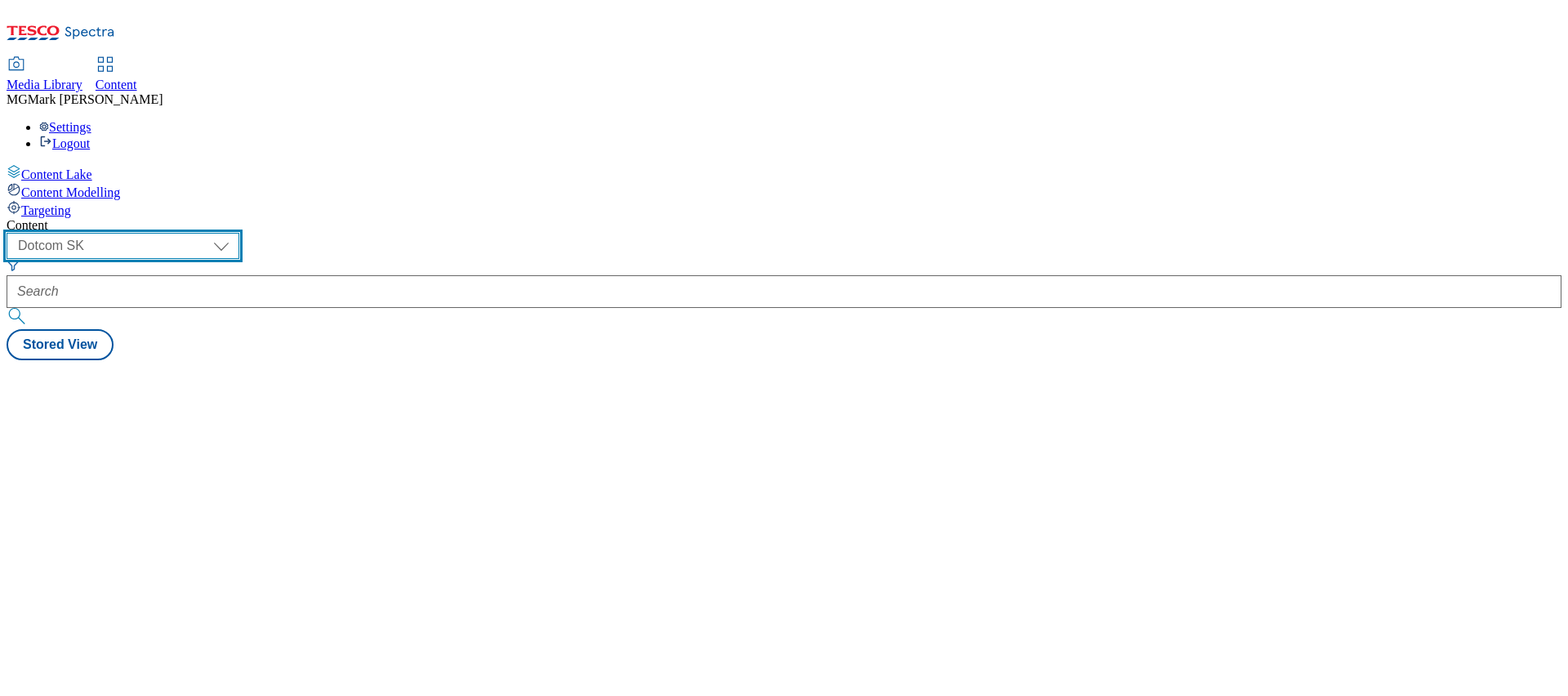
click at [239, 233] on select "Dotcom CZ Dotcom SK ghs-roi ghs-uk Phones [GEOGRAPHIC_DATA]" at bounding box center [123, 246] width 233 height 26
select select "ghs-[GEOGRAPHIC_DATA]"
click at [212, 233] on select "Dotcom CZ Dotcom SK ghs-roi ghs-uk Phones [GEOGRAPHIC_DATA]" at bounding box center [123, 246] width 233 height 26
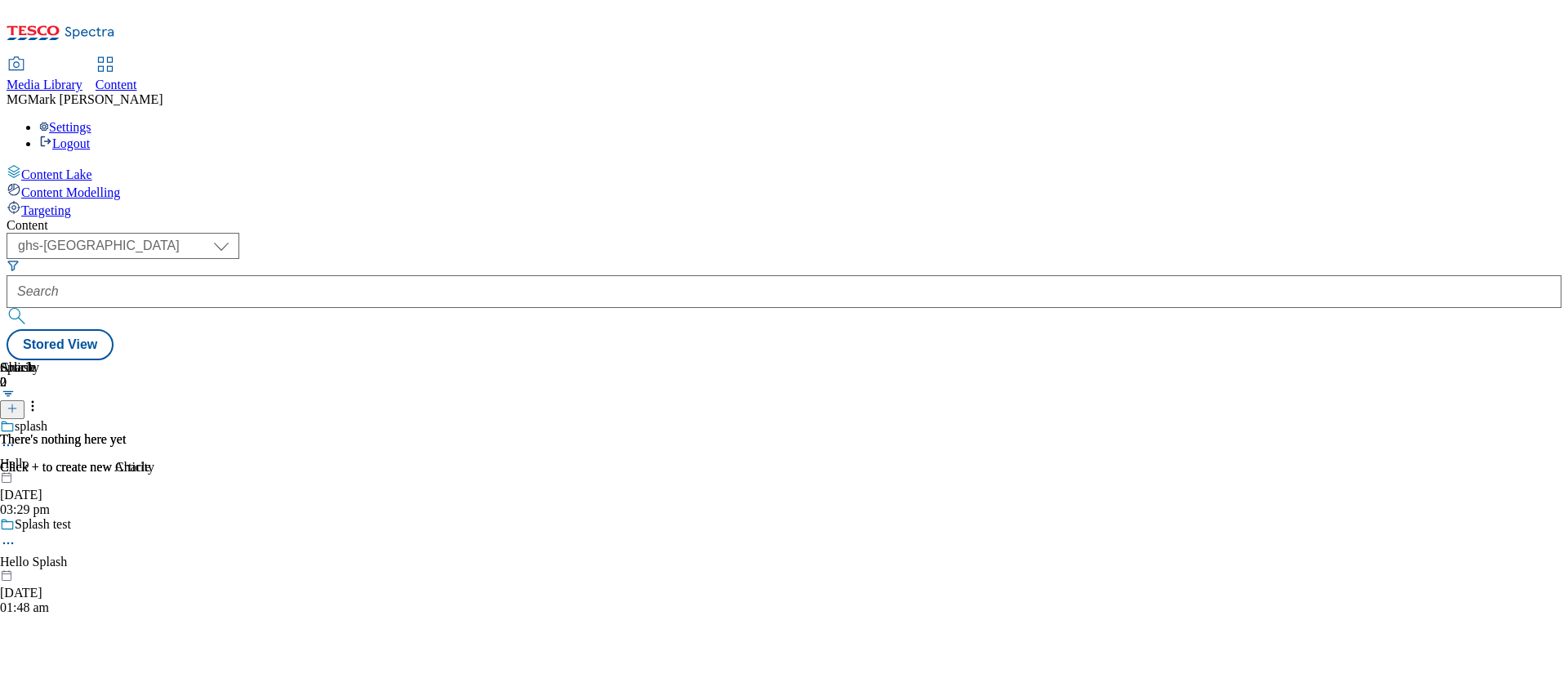
click at [318, 58] on div "Media Library Content" at bounding box center [784, 75] width 1555 height 35
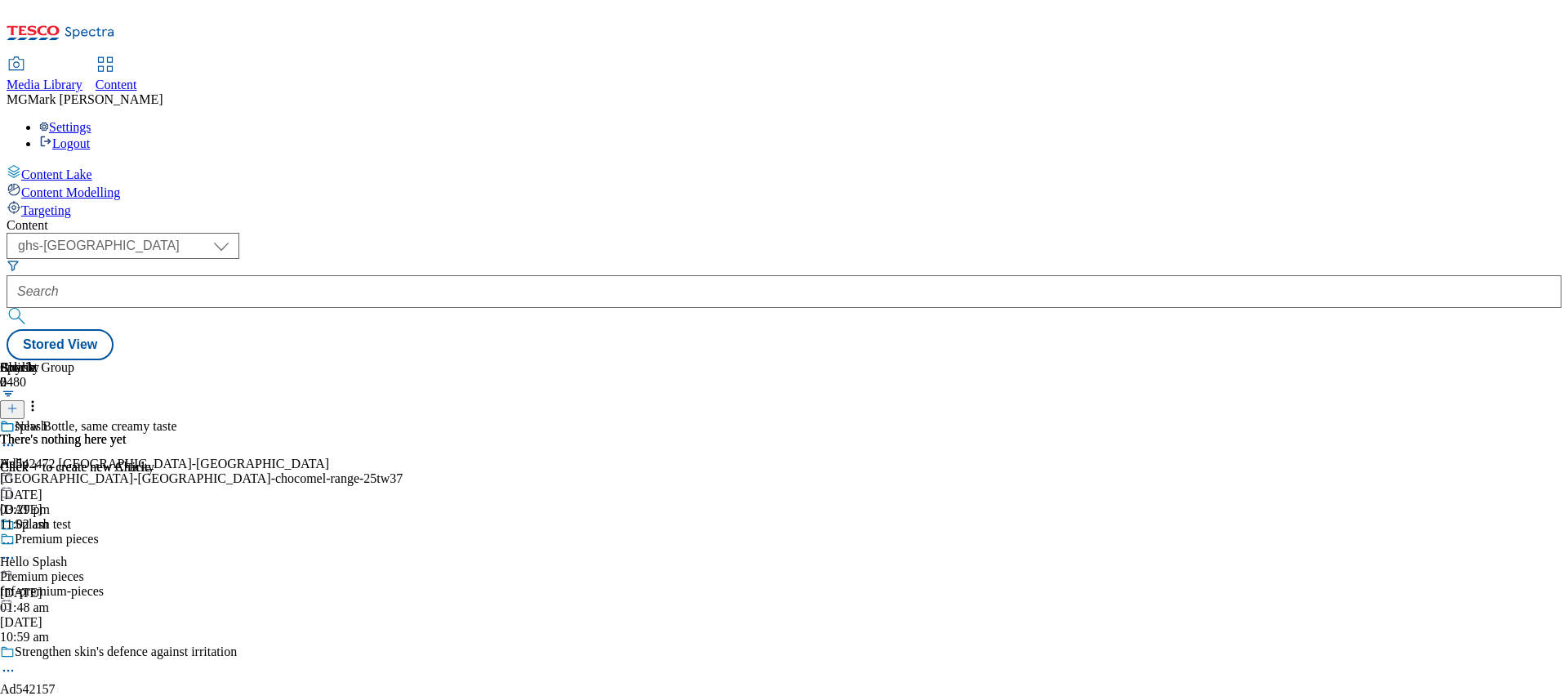
click at [82, 77] on span "Media Library" at bounding box center [44, 84] width 76 height 14
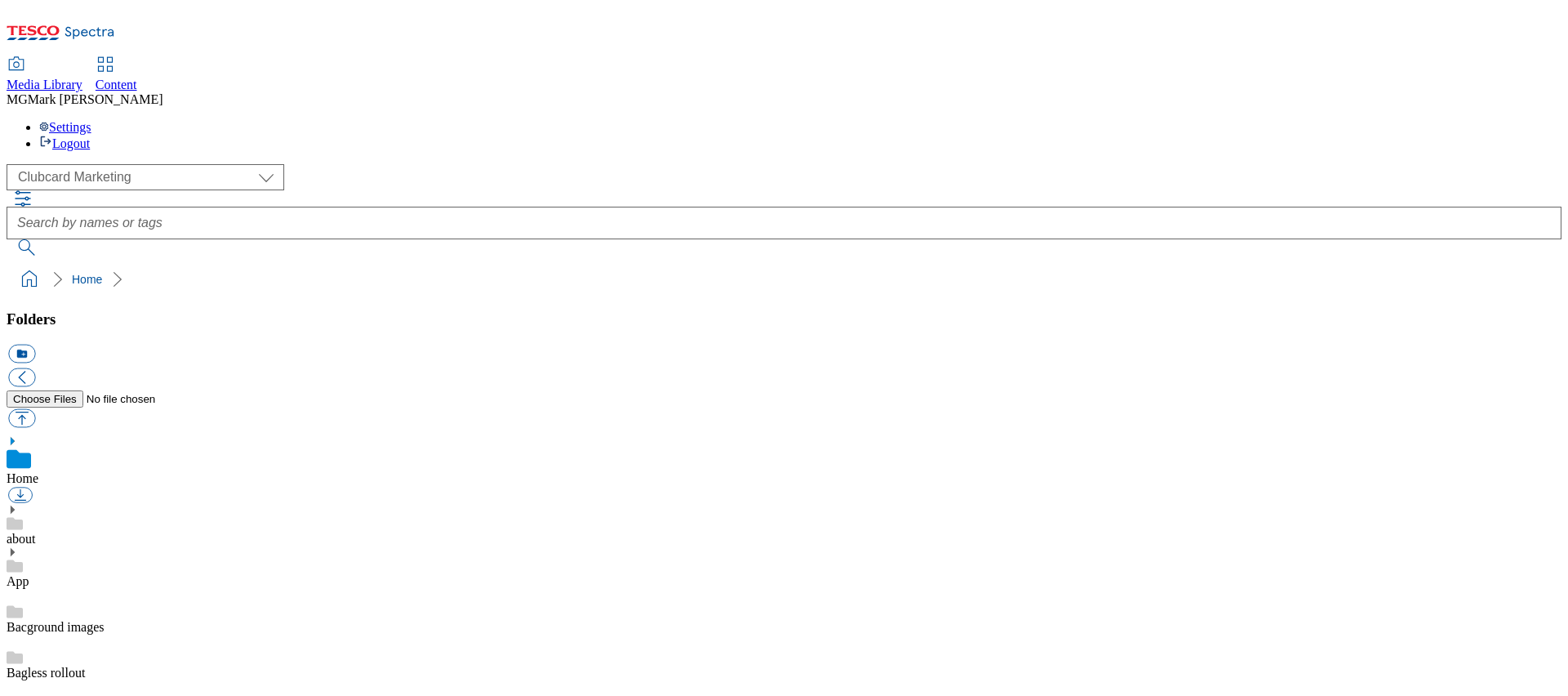
scroll to position [2, 0]
click at [137, 165] on div "( optional ) Clubcard Marketing Dotcom UK FnF Stores GHS Marketing UK GHS Produ…" at bounding box center [784, 210] width 1555 height 91
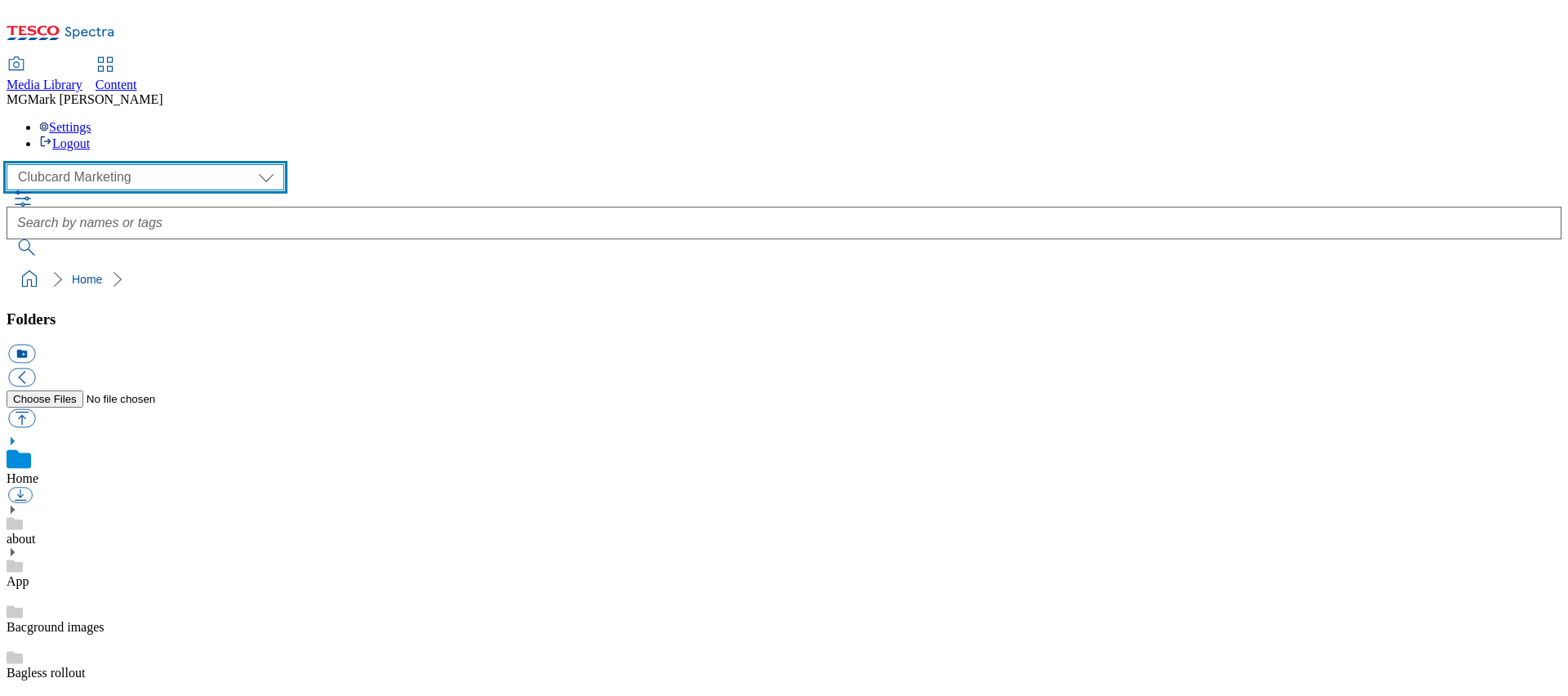
click at [128, 165] on select "Clubcard Marketing Dotcom UK FnF Stores GHS Marketing [GEOGRAPHIC_DATA] GHS Pro…" at bounding box center [146, 178] width 278 height 26
select select "flare-ghs-mktg"
click at [12, 165] on select "Clubcard Marketing Dotcom UK FnF Stores GHS Marketing [GEOGRAPHIC_DATA] GHS Pro…" at bounding box center [146, 178] width 278 height 26
